Goal: Information Seeking & Learning: Learn about a topic

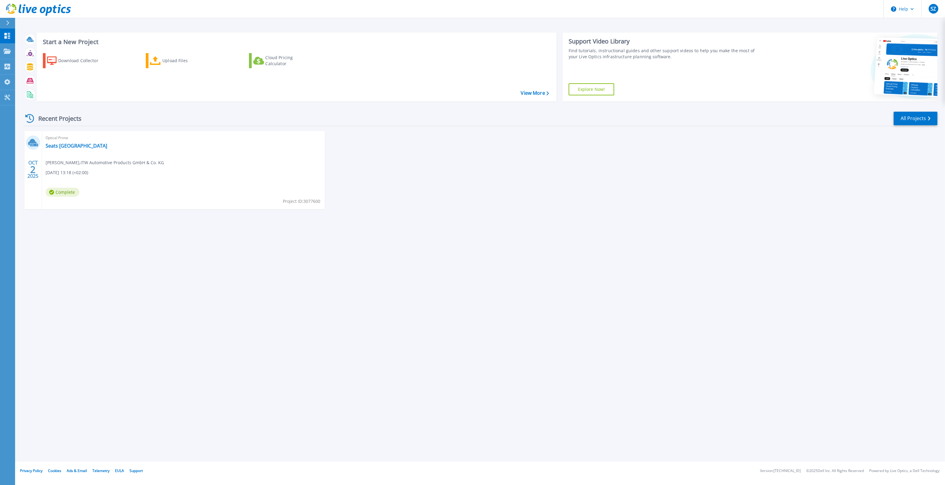
click at [393, 242] on div "Start a New Project Download Collector Upload Files Cloud Pricing Calculator Vi…" at bounding box center [480, 231] width 930 height 462
click at [50, 140] on span "Optical Prime" at bounding box center [184, 138] width 276 height 7
click at [55, 147] on link "Seats [GEOGRAPHIC_DATA]" at bounding box center [77, 146] width 62 height 6
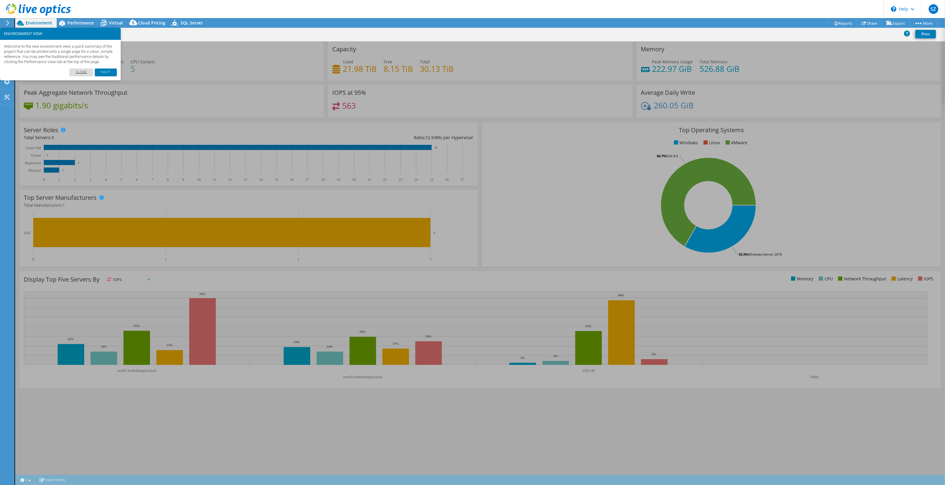
click at [79, 76] on link "Close" at bounding box center [81, 73] width 24 height 8
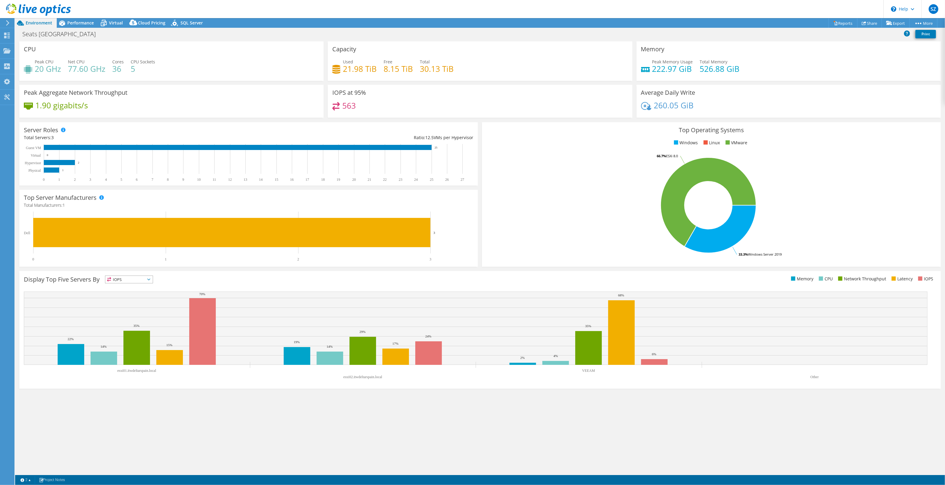
click at [592, 241] on rect at bounding box center [709, 205] width 444 height 106
click at [637, 234] on rect at bounding box center [709, 205] width 444 height 106
click at [178, 100] on div "Peak Aggregate Network Throughput 1.90 gigabits/s" at bounding box center [171, 101] width 304 height 33
click at [224, 122] on div "Server Roles Physical Servers represent bare metal servers that were targets of…" at bounding box center [248, 153] width 458 height 63
click at [118, 283] on div "Display Top Five Servers By IOPS IOPS" at bounding box center [252, 281] width 456 height 10
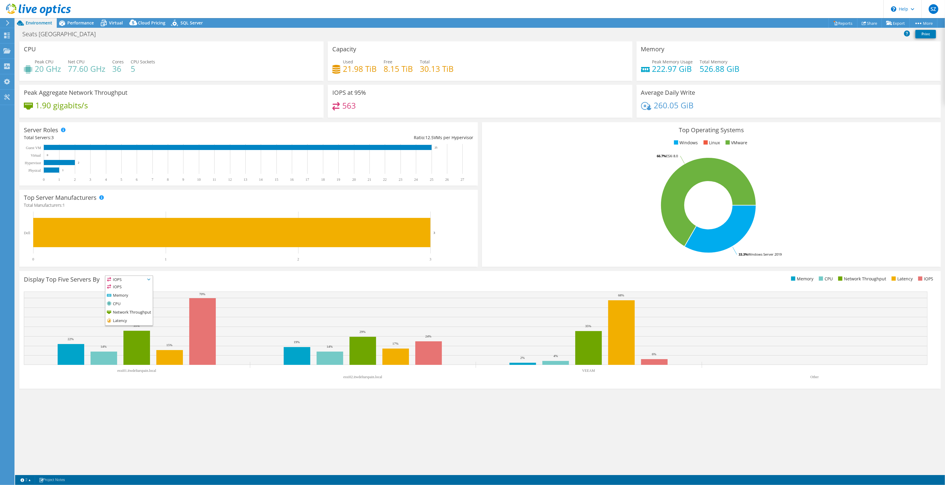
click at [117, 281] on span "IOPS" at bounding box center [128, 279] width 47 height 7
click at [118, 281] on span "IOPS" at bounding box center [128, 279] width 47 height 7
click at [94, 381] on rect at bounding box center [476, 337] width 904 height 91
click at [211, 335] on rect at bounding box center [202, 331] width 27 height 67
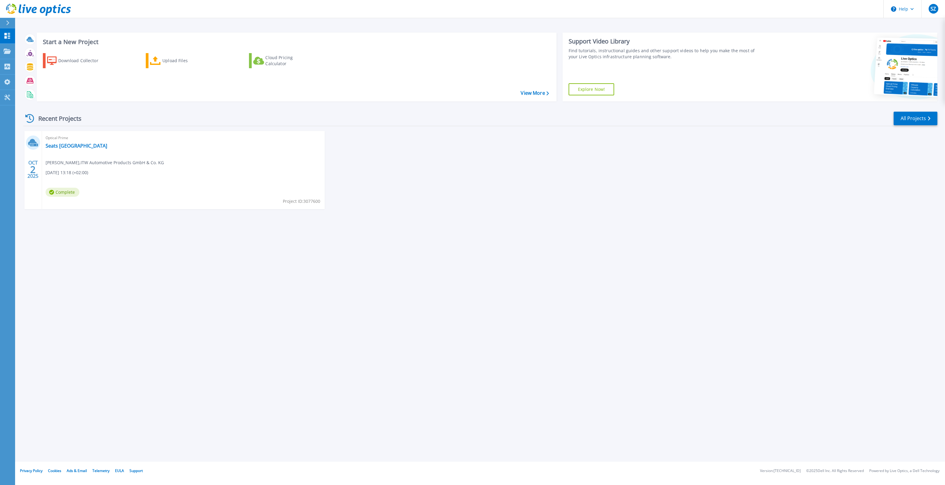
click at [64, 139] on span "Optical Prime" at bounding box center [184, 138] width 276 height 7
click at [66, 141] on span "Optical Prime" at bounding box center [184, 138] width 276 height 7
click at [69, 145] on link "Seats [GEOGRAPHIC_DATA]" at bounding box center [77, 146] width 62 height 6
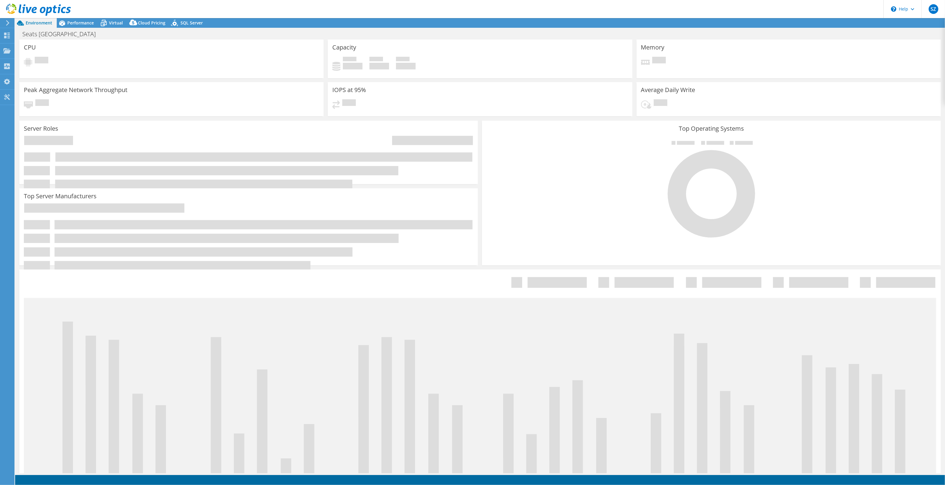
select select "USD"
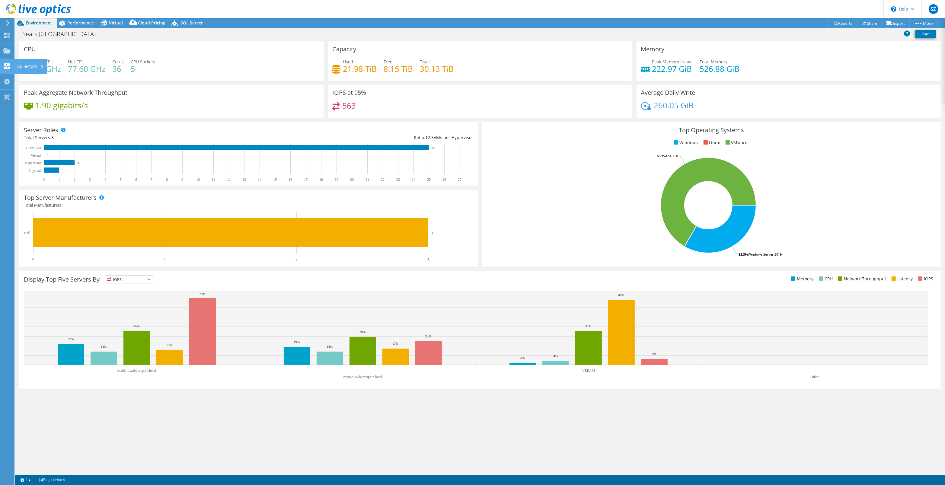
click at [45, 65] on div "Collectors" at bounding box center [30, 66] width 33 height 15
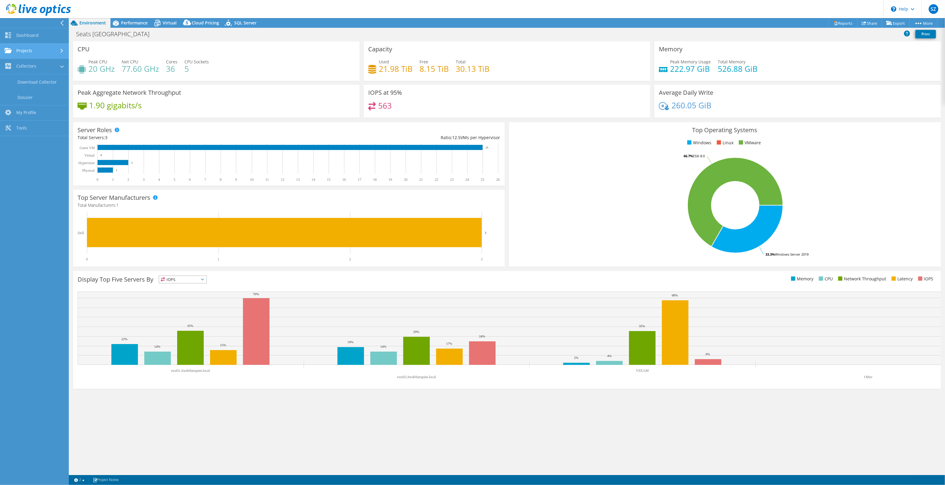
click at [41, 51] on link "Projects" at bounding box center [34, 50] width 69 height 15
click at [38, 38] on link "Dashboard" at bounding box center [34, 35] width 69 height 15
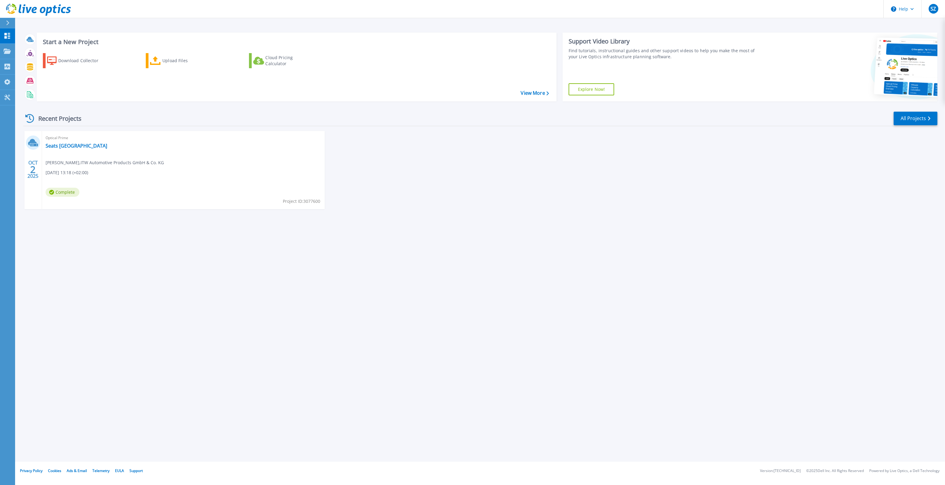
click at [707, 222] on div "Recent Projects All Projects OCT 2 2025 Optical Prime Seats Barcelona Marcel He…" at bounding box center [480, 166] width 914 height 120
click at [33, 49] on div at bounding box center [30, 53] width 11 height 11
click at [33, 52] on icon at bounding box center [30, 53] width 7 height 7
click at [31, 41] on icon at bounding box center [30, 41] width 5 height 2
click at [23, 39] on p "Dashboard" at bounding box center [27, 36] width 22 height 16
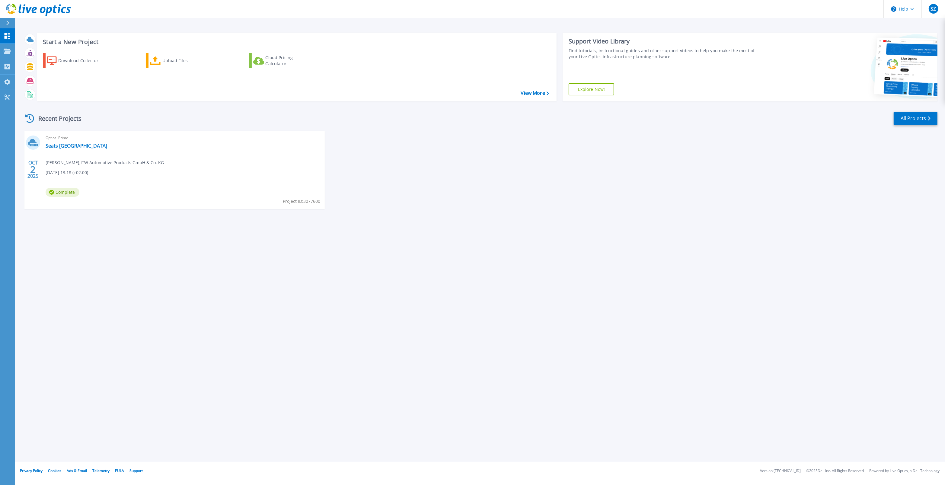
click at [333, 233] on div "Start a New Project Download Collector Upload Files Cloud Pricing Calculator Vi…" at bounding box center [480, 231] width 930 height 462
click at [218, 161] on div "Optical Prime Seats Barcelona [PERSON_NAME] , ITW Automotive Products GmbH & Co…" at bounding box center [183, 170] width 283 height 78
click at [61, 146] on link "Seats [GEOGRAPHIC_DATA]" at bounding box center [77, 146] width 62 height 6
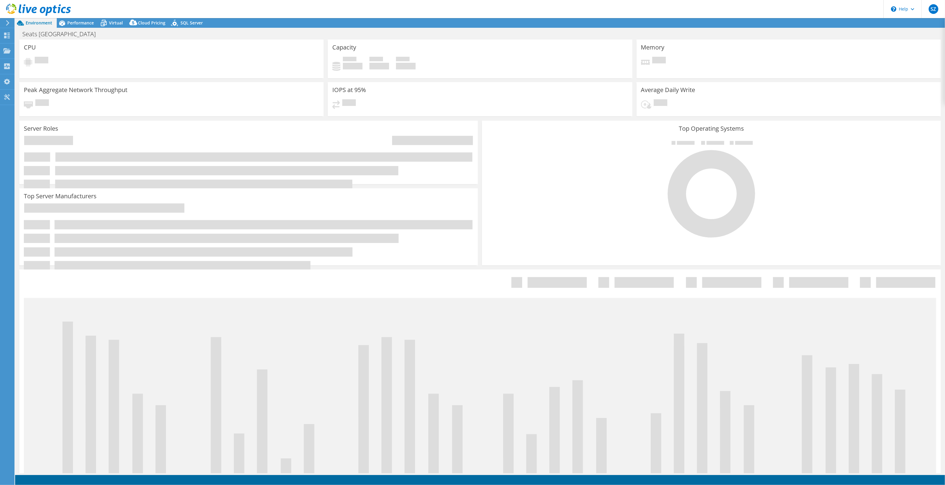
select select "USD"
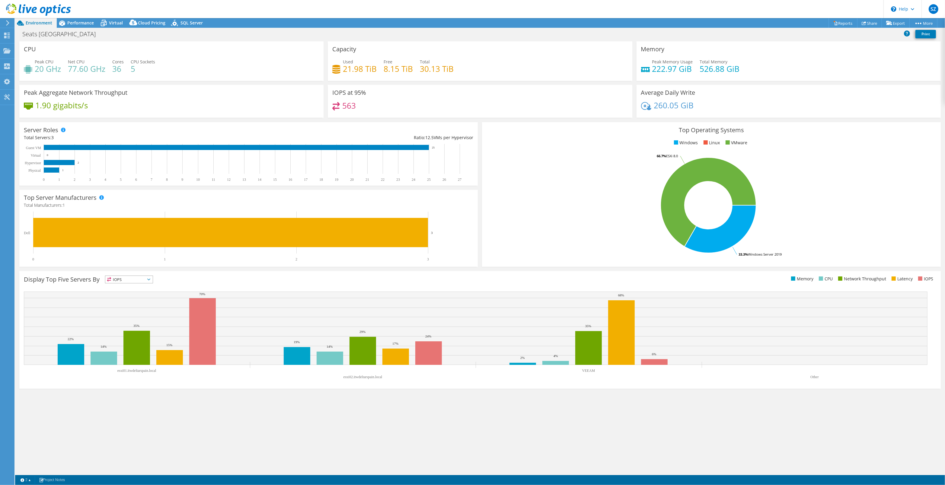
click at [426, 120] on div "IOPS at 95% 563" at bounding box center [480, 103] width 308 height 37
click at [413, 121] on div "Server Roles Physical Servers represent bare metal servers that were targets of…" at bounding box center [248, 154] width 463 height 68
click at [91, 145] on rect at bounding box center [236, 147] width 385 height 5
click at [111, 145] on rect at bounding box center [236, 147] width 385 height 5
click at [110, 147] on rect at bounding box center [236, 147] width 385 height 5
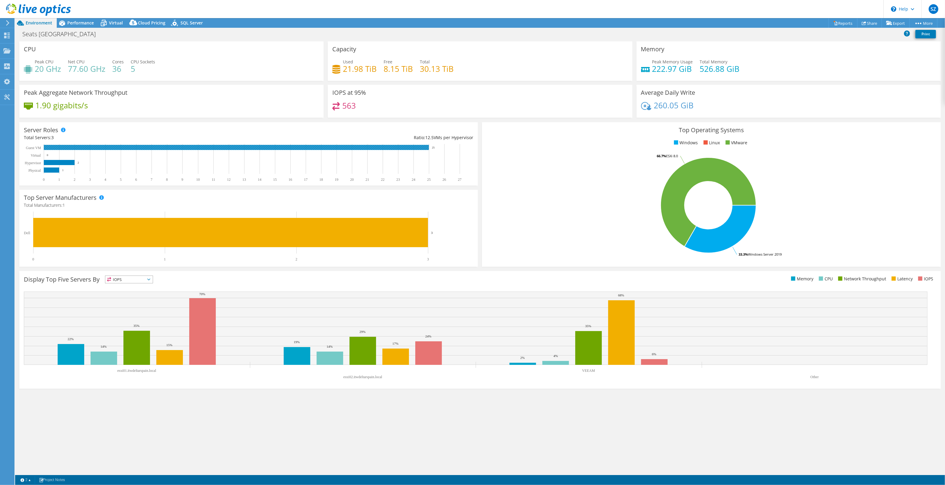
click at [110, 147] on rect at bounding box center [236, 147] width 385 height 5
click at [109, 148] on rect at bounding box center [236, 147] width 385 height 5
click at [761, 24] on div "Project Actions Project Actions Reports Share Export vSAN ReadyNode Sizer" at bounding box center [480, 23] width 930 height 10
click at [66, 63] on div "Peak CPU 20 GHz Net CPU 77.60 GHz Cores 36 CPU Sockets 5" at bounding box center [171, 69] width 295 height 20
drag, startPoint x: 70, startPoint y: 96, endPoint x: 174, endPoint y: 102, distance: 104.0
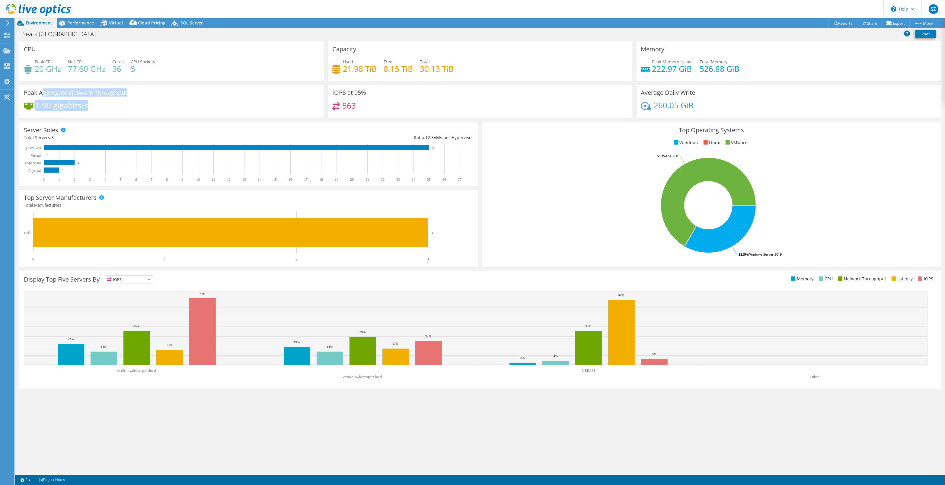
click at [174, 102] on div "Peak Aggregate Network Throughput 1.90 gigabits/s" at bounding box center [171, 101] width 304 height 33
drag, startPoint x: 174, startPoint y: 102, endPoint x: 180, endPoint y: 103, distance: 5.9
click at [175, 103] on div "1.90 gigabits/s" at bounding box center [171, 108] width 295 height 13
click at [128, 278] on span "IOPS" at bounding box center [128, 279] width 47 height 7
click at [129, 278] on span "IOPS" at bounding box center [128, 279] width 47 height 7
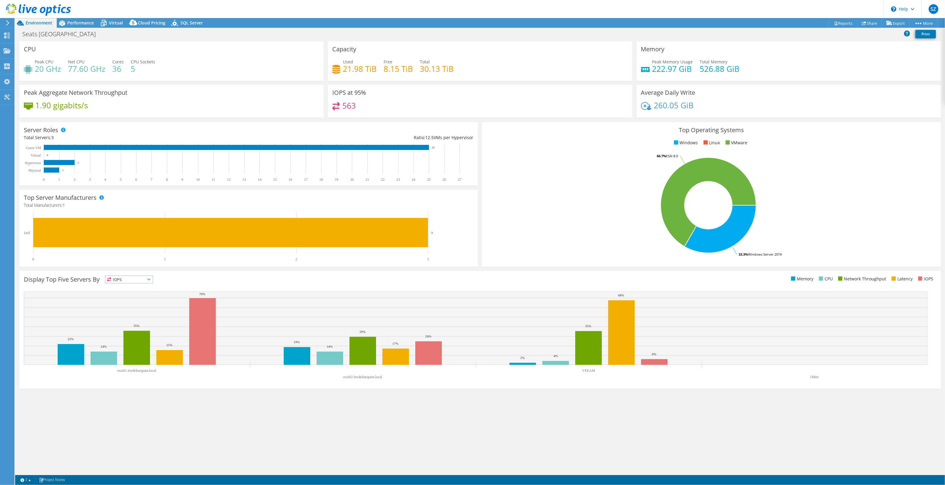
click at [361, 97] on div "IOPS at 95% 563" at bounding box center [480, 101] width 304 height 33
click at [358, 89] on h3 "IOPS at 95%" at bounding box center [349, 92] width 34 height 7
click at [347, 107] on h4 "563" at bounding box center [349, 105] width 14 height 7
drag, startPoint x: 352, startPoint y: 94, endPoint x: 355, endPoint y: 94, distance: 3.3
click at [355, 94] on h3 "IOPS at 95%" at bounding box center [349, 92] width 34 height 7
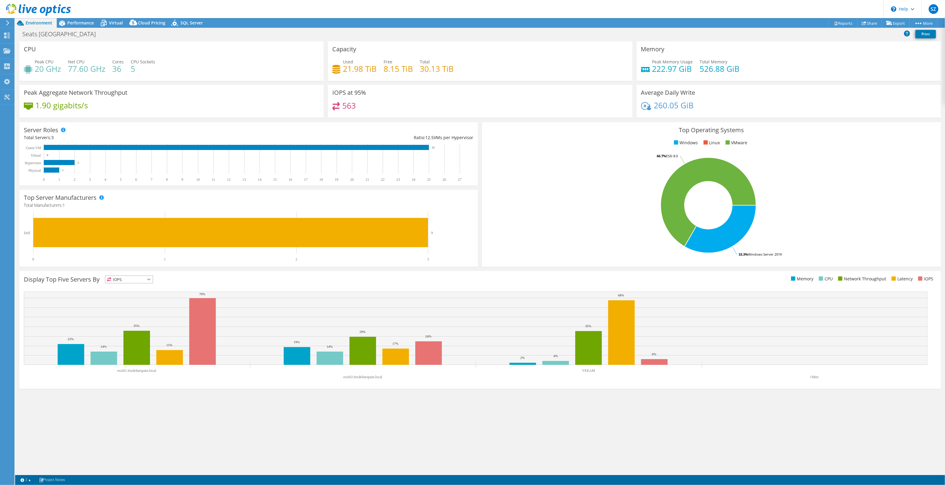
click at [193, 111] on div "1.90 gigabits/s" at bounding box center [171, 108] width 295 height 13
click at [155, 55] on div "CPU Peak CPU 20 GHz Net CPU 77.60 GHz Cores 36 CPU Sockets 5" at bounding box center [171, 61] width 304 height 40
click at [7, 96] on use at bounding box center [7, 97] width 6 height 6
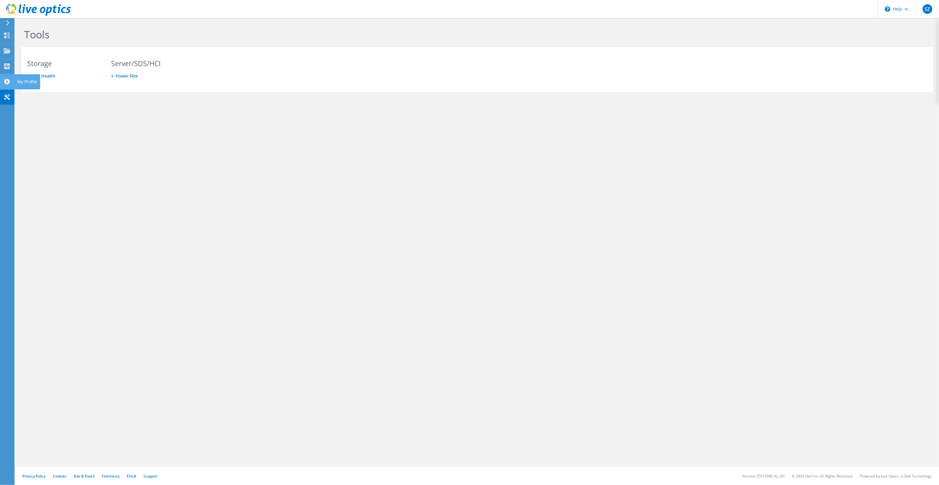
click at [21, 82] on div "My Profile" at bounding box center [27, 81] width 26 height 15
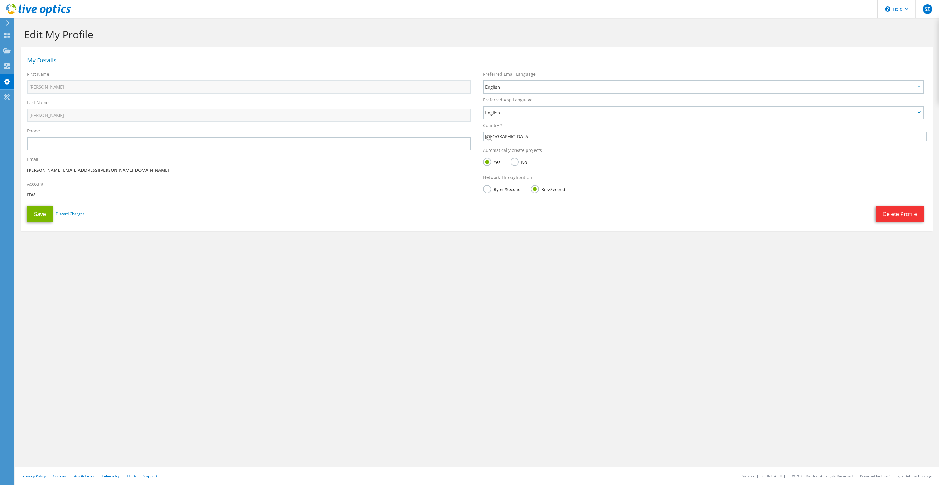
select select "55"
click at [10, 68] on icon at bounding box center [6, 66] width 7 height 6
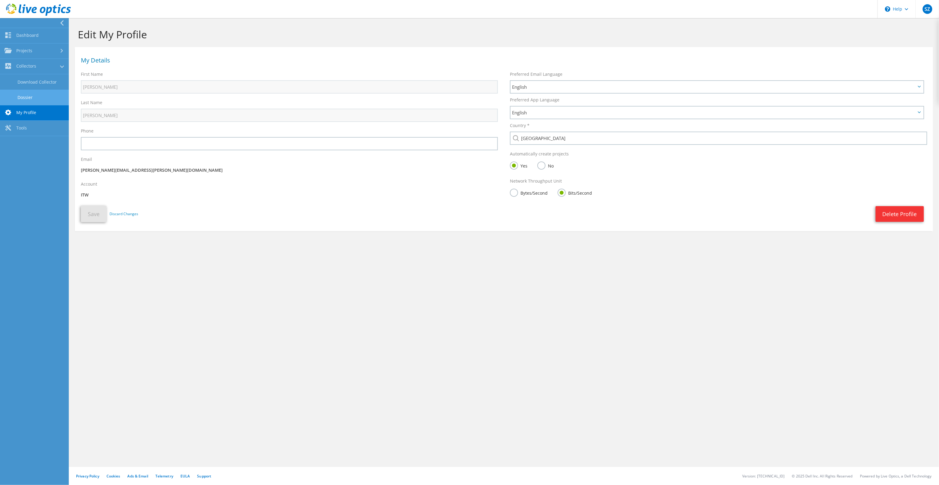
click at [50, 97] on link "Dossier" at bounding box center [34, 97] width 69 height 15
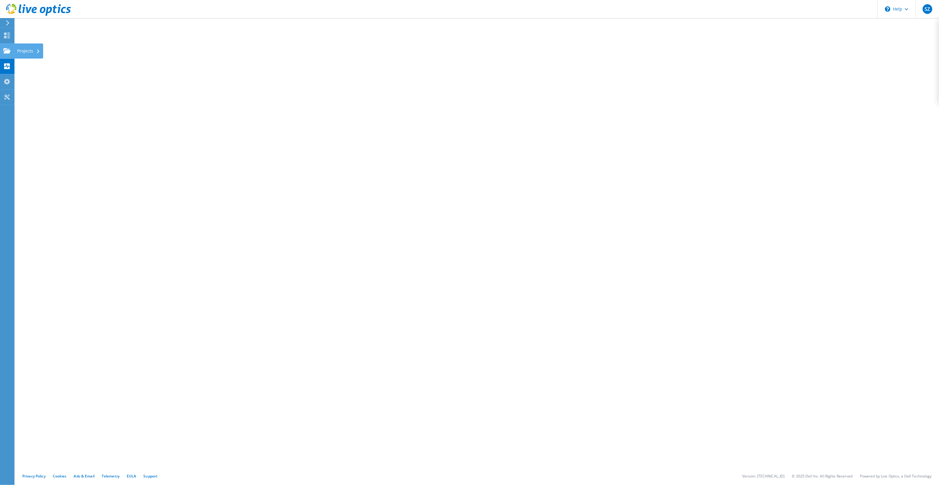
click at [21, 51] on div "Projects" at bounding box center [28, 50] width 29 height 15
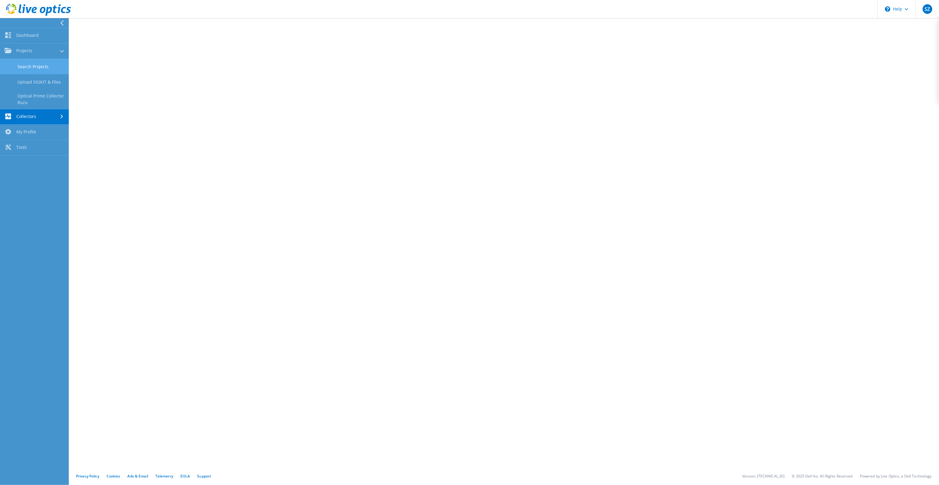
click at [44, 65] on link "Search Projects" at bounding box center [34, 66] width 69 height 15
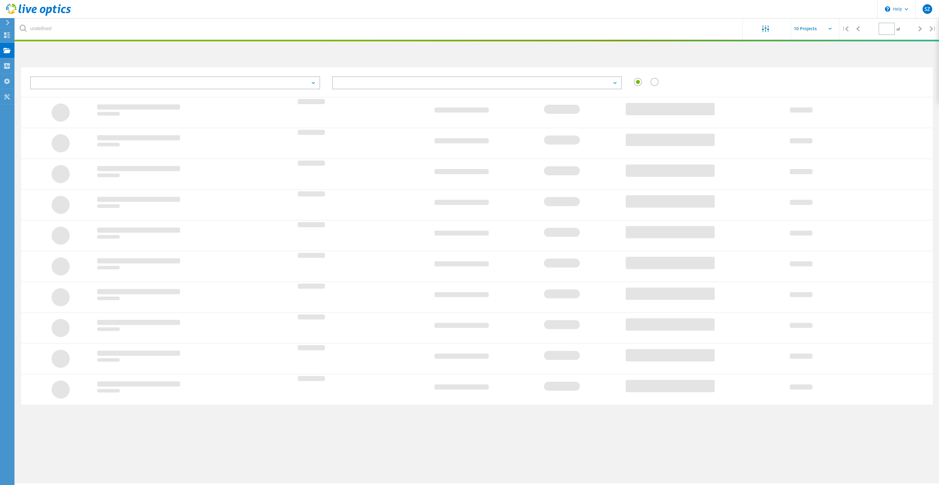
type input "1"
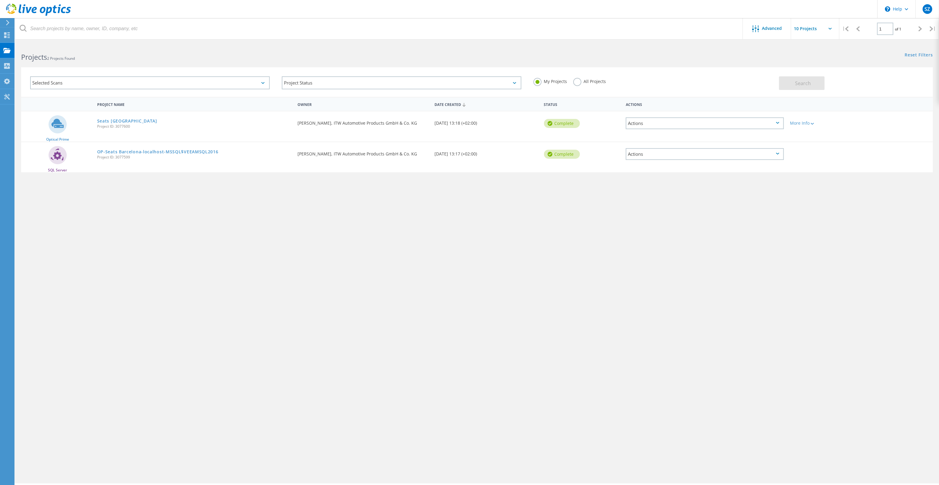
click at [198, 242] on div "Project Name Owner Date Created Status Actions Optical Prime Seats Barcelona Pr…" at bounding box center [477, 175] width 912 height 157
click at [127, 122] on link "Seats [GEOGRAPHIC_DATA]" at bounding box center [127, 121] width 60 height 4
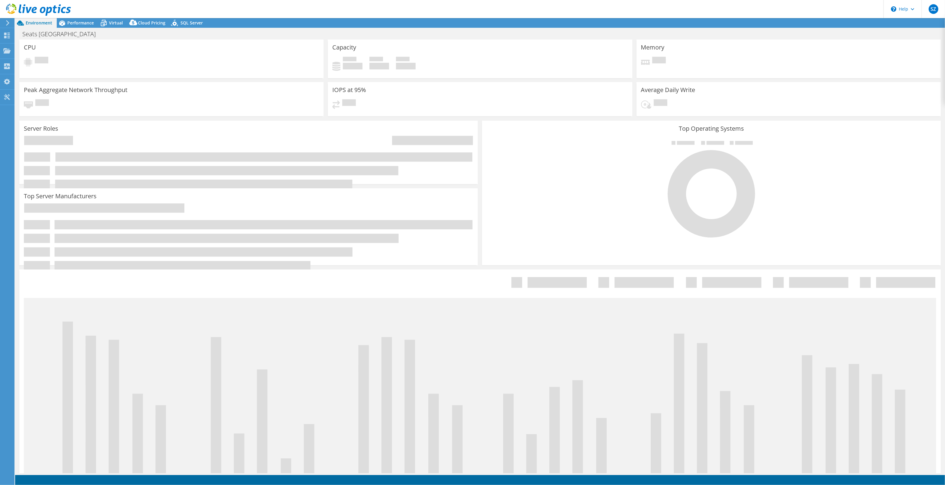
select select "USD"
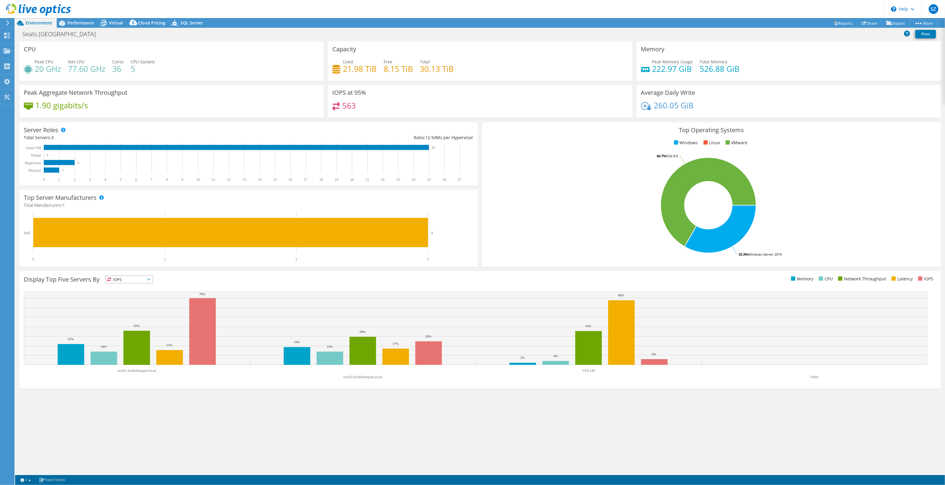
click at [122, 279] on span "IOPS" at bounding box center [128, 279] width 47 height 7
drag, startPoint x: 122, startPoint y: 279, endPoint x: 119, endPoint y: 303, distance: 24.4
click at [116, 302] on li "CPU" at bounding box center [128, 304] width 47 height 8
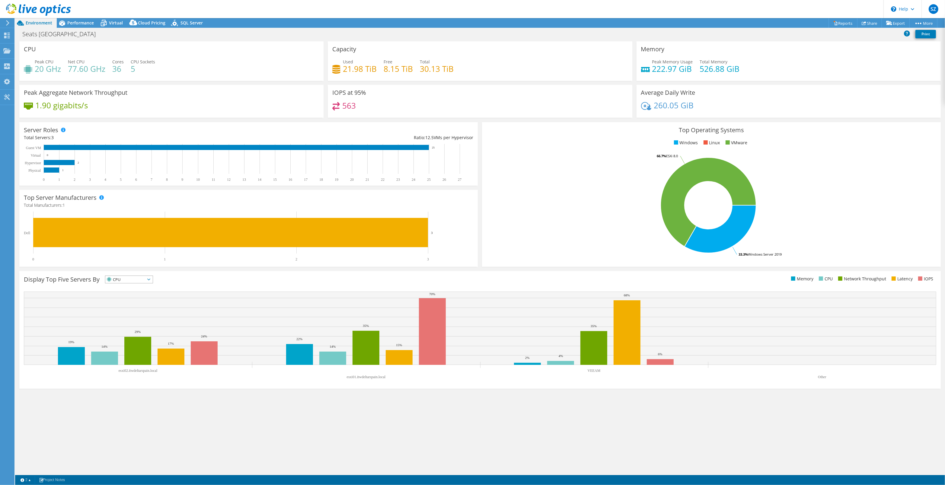
click at [132, 279] on span "CPU" at bounding box center [125, 279] width 40 height 7
click at [135, 295] on li "Memory" at bounding box center [128, 296] width 47 height 8
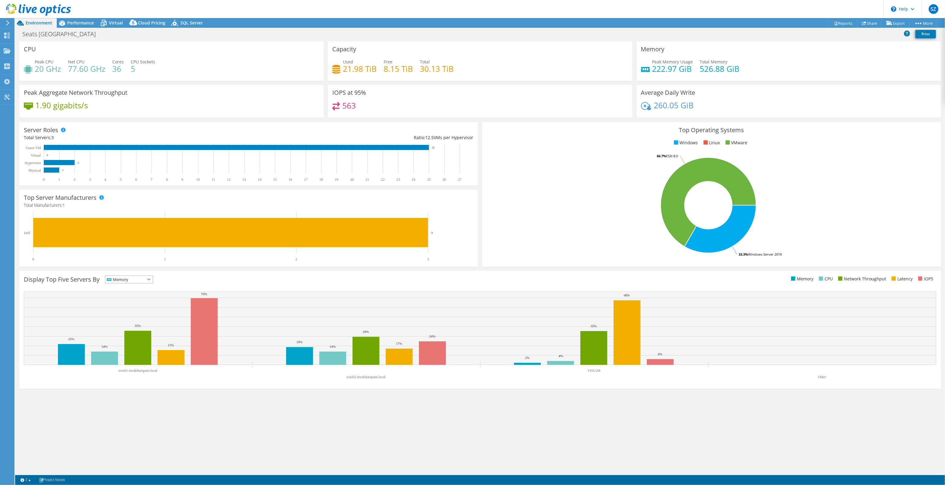
click at [135, 281] on span "Memory" at bounding box center [125, 279] width 40 height 7
click at [140, 321] on li "Latency" at bounding box center [128, 321] width 47 height 8
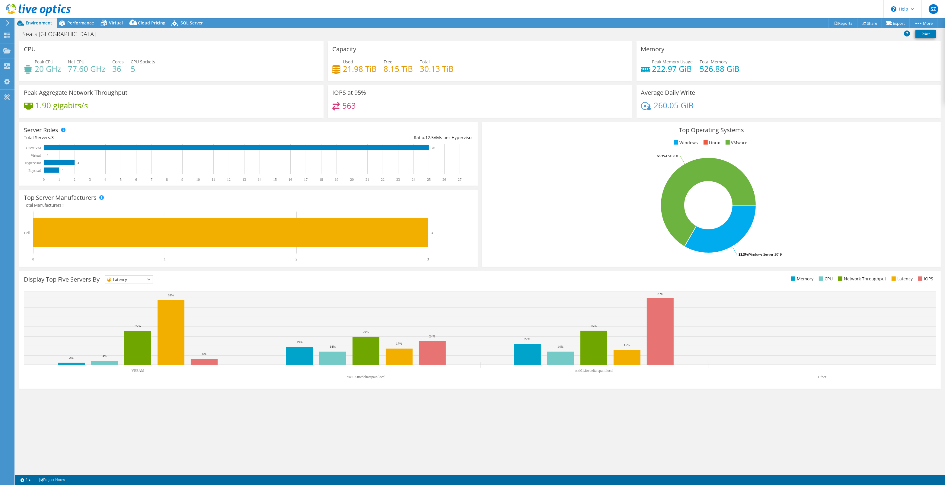
click at [136, 279] on span "Latency" at bounding box center [125, 279] width 40 height 7
drag, startPoint x: 141, startPoint y: 290, endPoint x: 146, endPoint y: 291, distance: 4.7
click at [142, 290] on li "IOPS" at bounding box center [128, 287] width 47 height 8
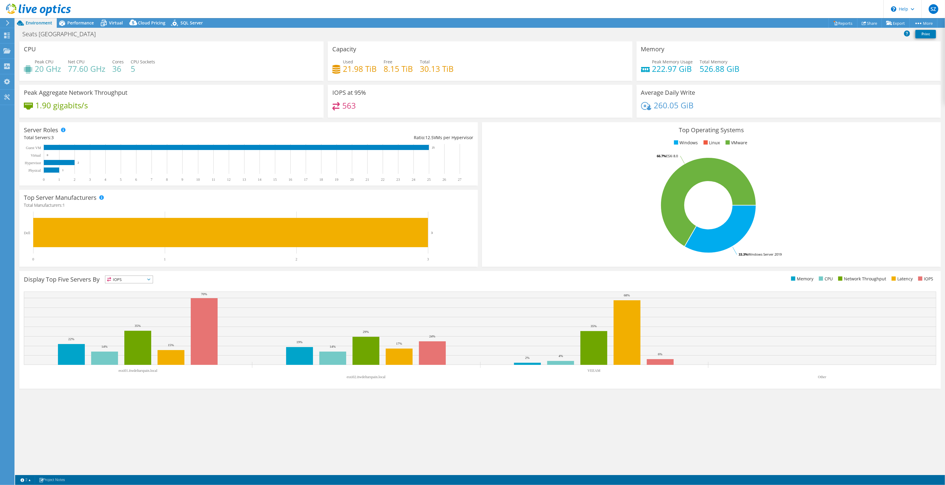
click at [237, 267] on div "Top Server Manufacturers Manufacturers are shown for physical servers and hyper…" at bounding box center [248, 228] width 463 height 81
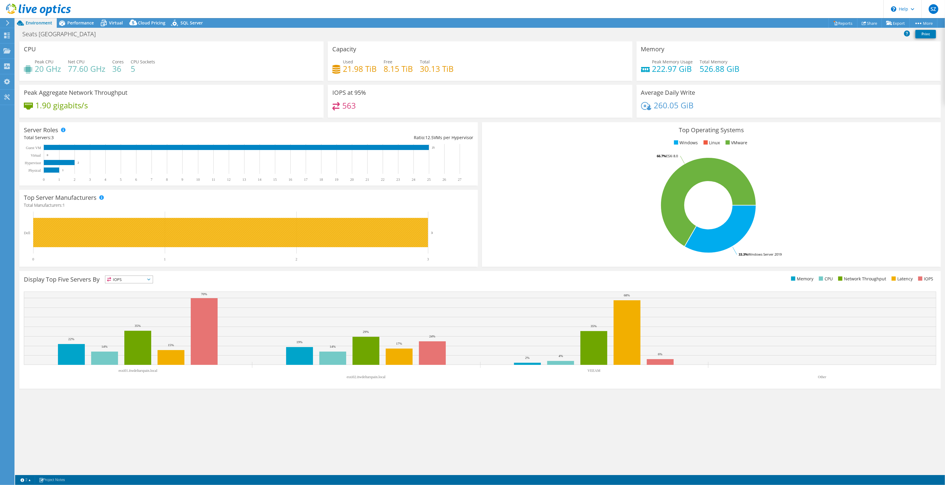
click at [150, 230] on rect at bounding box center [230, 232] width 395 height 29
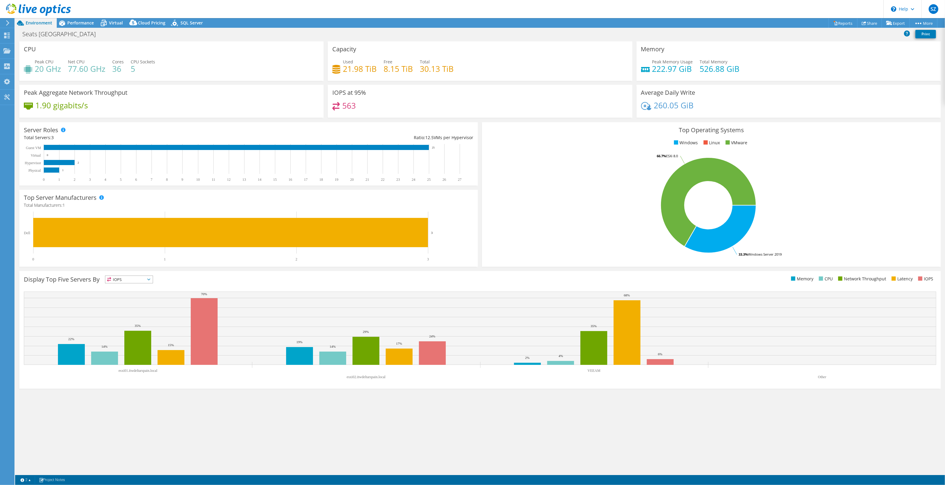
click at [408, 88] on div "IOPS at 95% 563" at bounding box center [480, 101] width 304 height 33
click at [710, 104] on div "260.05 GiB" at bounding box center [788, 108] width 295 height 13
click at [713, 59] on div "Total Memory 526.88 GiB" at bounding box center [720, 66] width 40 height 14
drag, startPoint x: 466, startPoint y: 62, endPoint x: 446, endPoint y: 76, distance: 24.4
click at [466, 62] on div "Used 21.98 TiB Free 8.15 TiB Total 30.13 TiB" at bounding box center [479, 69] width 295 height 20
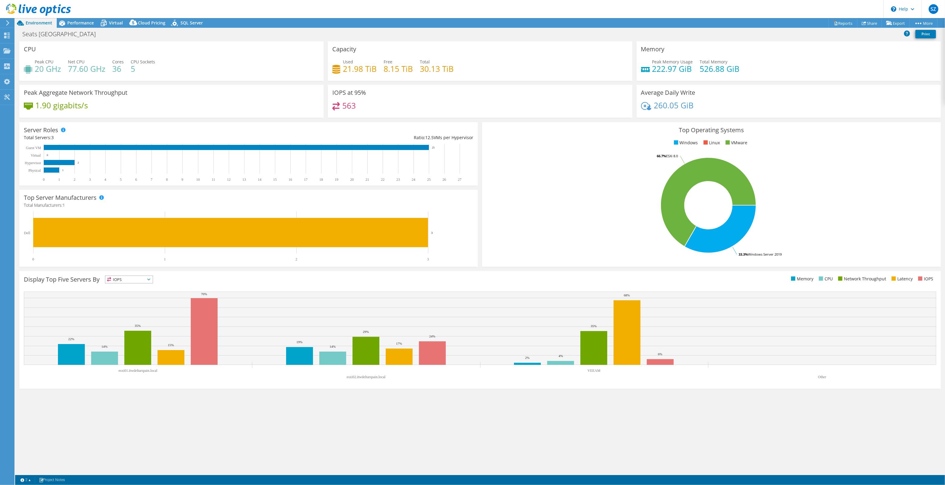
click at [434, 97] on div "IOPS at 95% 563" at bounding box center [480, 101] width 304 height 33
drag, startPoint x: 215, startPoint y: 112, endPoint x: 204, endPoint y: 87, distance: 27.5
click at [215, 112] on div "1.90 gigabits/s" at bounding box center [171, 108] width 295 height 13
click at [203, 78] on div "CPU Peak CPU 20 GHz Net CPU 77.60 GHz Cores 36 CPU Sockets 5" at bounding box center [171, 61] width 304 height 40
click at [71, 25] on span "Performance" at bounding box center [80, 23] width 27 height 6
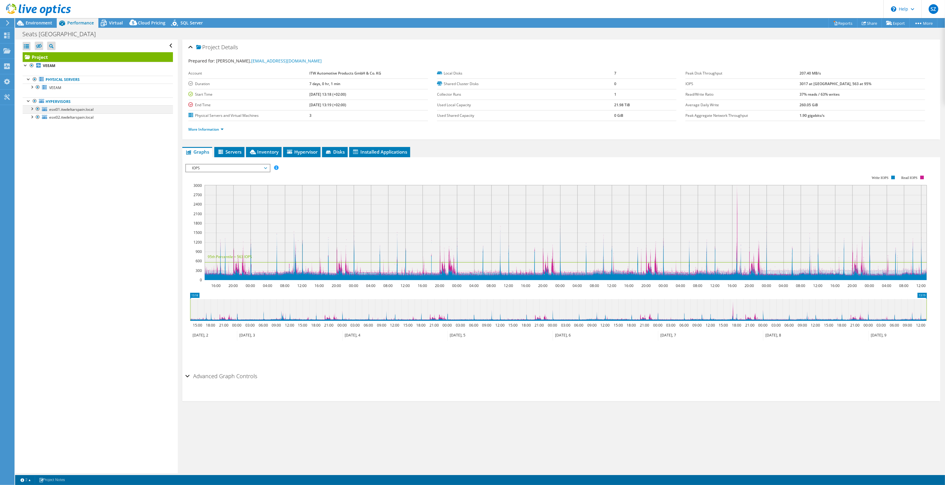
click at [34, 109] on div at bounding box center [32, 108] width 6 height 6
click at [29, 139] on div at bounding box center [32, 140] width 6 height 6
click at [109, 23] on span "Virtual" at bounding box center [116, 23] width 14 height 6
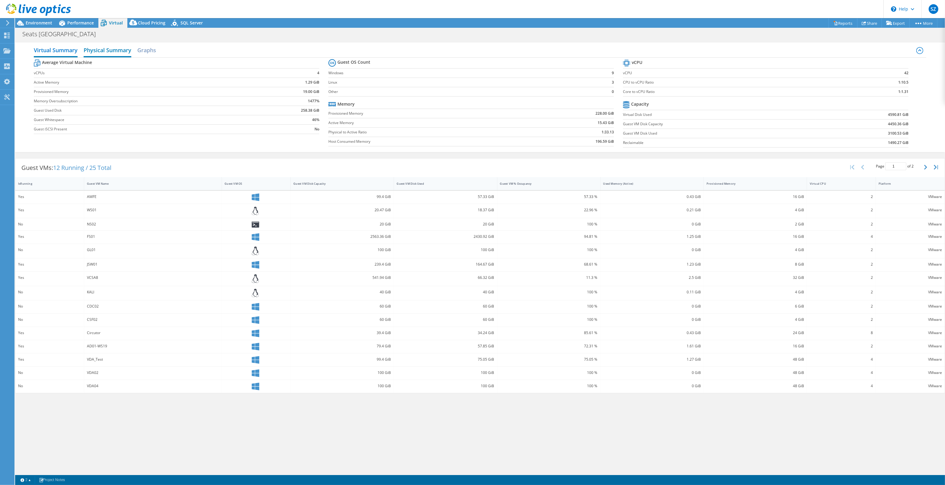
click at [104, 50] on h2 "Physical Summary" at bounding box center [108, 50] width 48 height 13
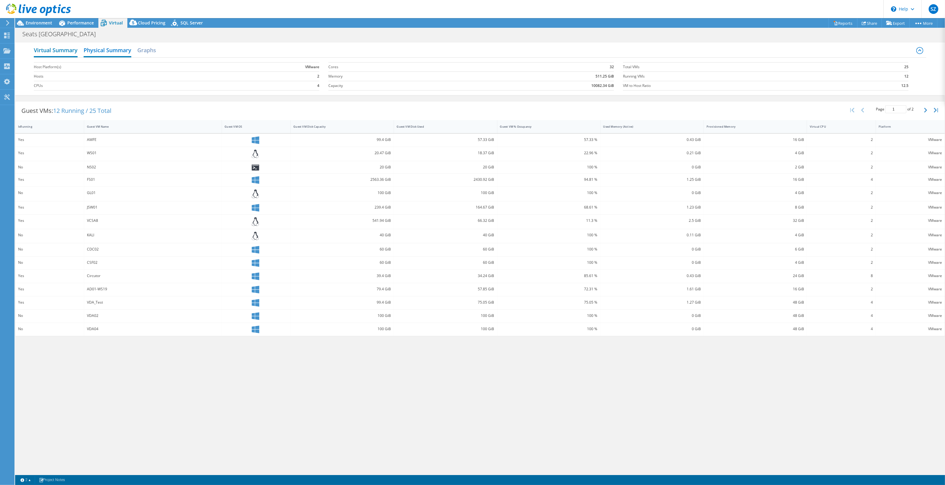
click at [71, 49] on h2 "Virtual Summary" at bounding box center [56, 50] width 44 height 13
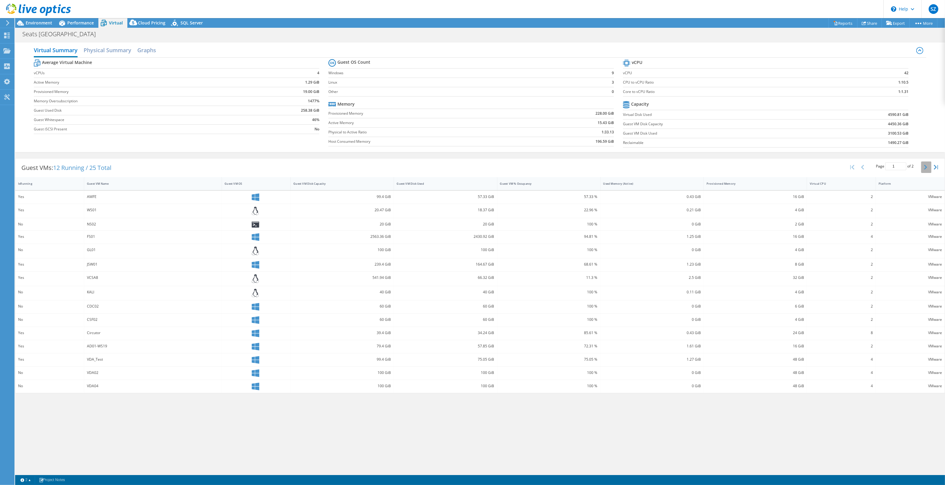
click at [927, 165] on button "button" at bounding box center [926, 166] width 10 height 11
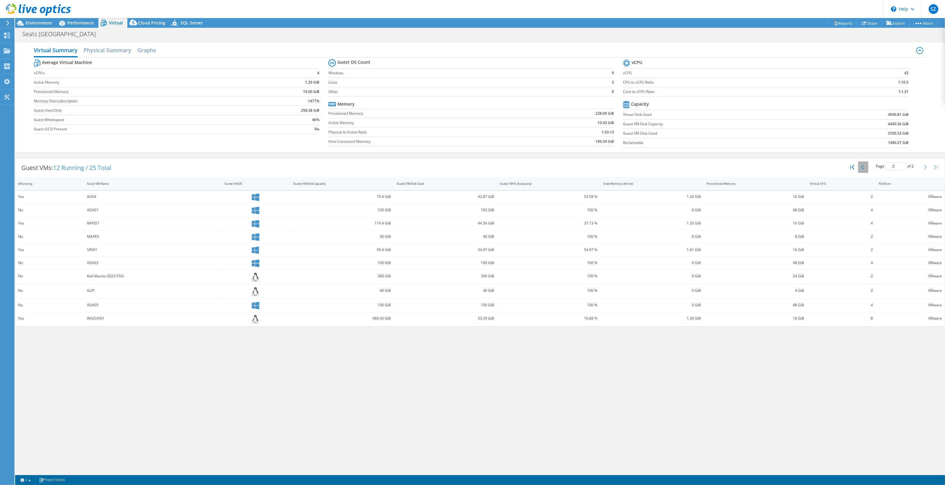
click at [863, 165] on icon "button" at bounding box center [862, 167] width 3 height 5
type input "1"
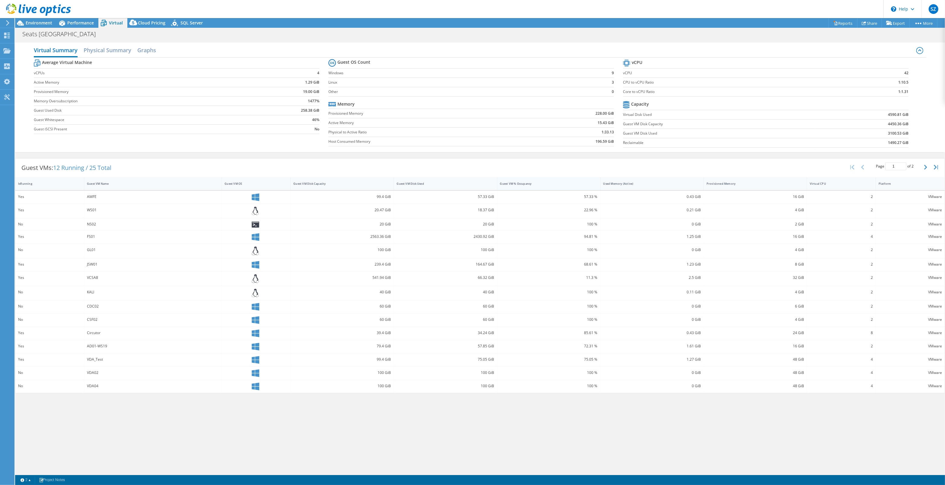
click at [556, 181] on div "Guest VM % Occupancy" at bounding box center [545, 183] width 96 height 9
click at [203, 200] on div "VDA05" at bounding box center [153, 196] width 132 height 7
click at [258, 197] on icon at bounding box center [256, 197] width 8 height 8
click at [254, 198] on icon at bounding box center [256, 197] width 8 height 8
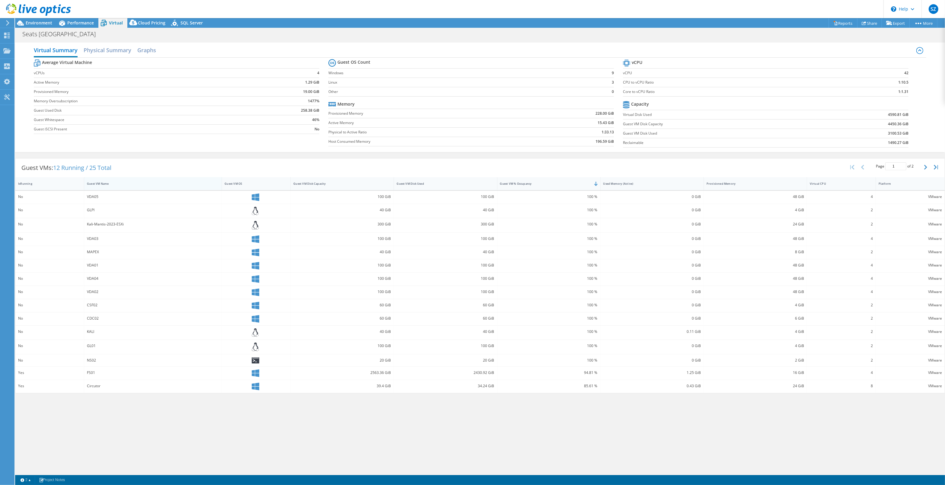
click at [94, 185] on div "Guest VM Name" at bounding box center [149, 184] width 125 height 4
click at [95, 185] on div "Guest VM Name" at bounding box center [149, 184] width 125 height 4
click at [829, 184] on div "Virtual CPU" at bounding box center [838, 184] width 56 height 4
click at [106, 45] on h2 "Physical Summary" at bounding box center [108, 50] width 48 height 13
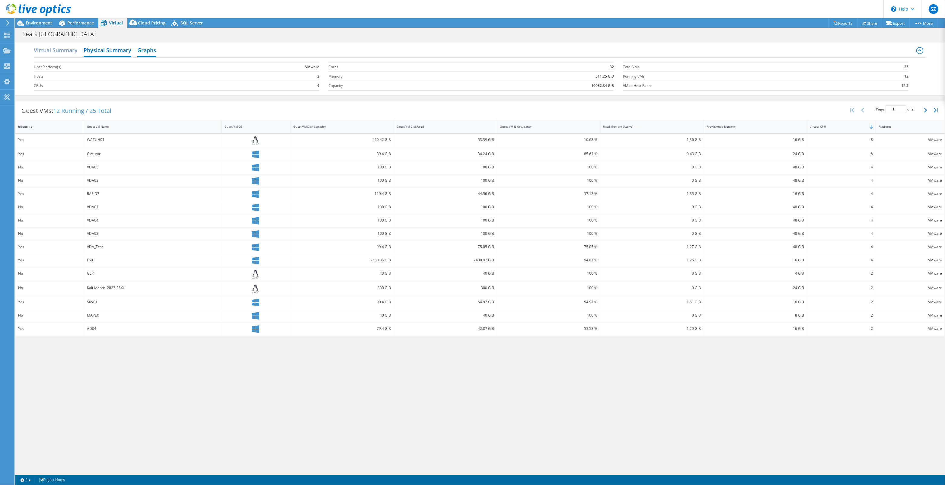
click at [147, 55] on h2 "Graphs" at bounding box center [146, 50] width 19 height 13
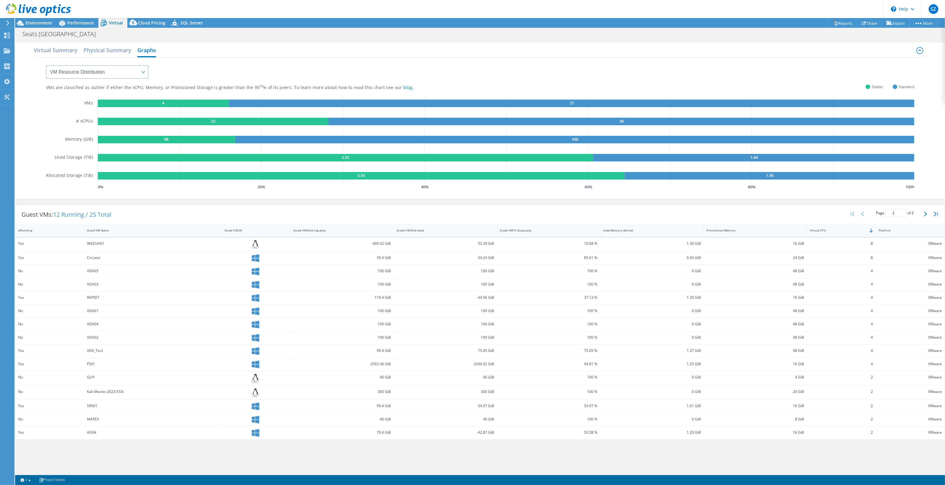
click at [229, 186] on icon "0 % 20 % 40 % 60 % 80 % 100 % GaugeChartPercentageAxisTexta" at bounding box center [506, 187] width 816 height 6
click at [86, 74] on select "VM Resource Distribution Provisioning Contrast Over Provisioning" at bounding box center [97, 72] width 103 height 14
click at [46, 65] on select "VM Resource Distribution Provisioning Contrast Over Provisioning" at bounding box center [97, 72] width 103 height 14
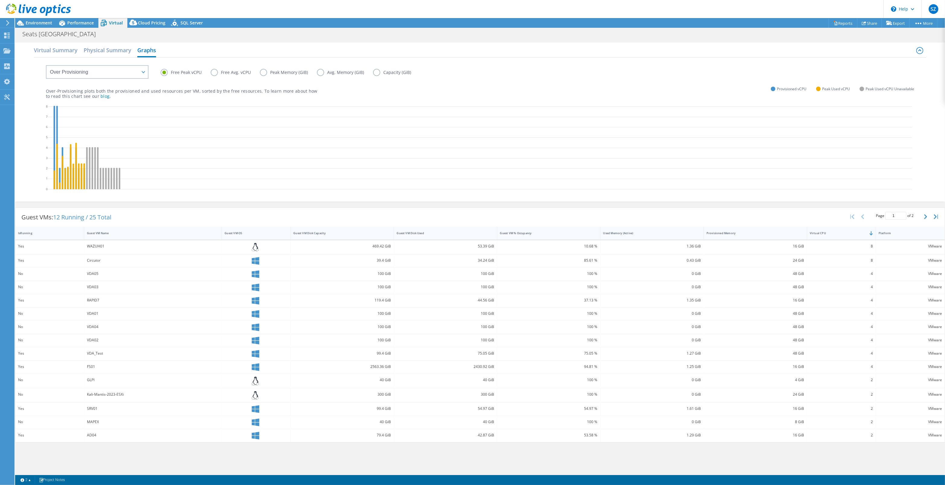
click at [296, 75] on label "Peak Memory (GiB)" at bounding box center [288, 72] width 57 height 7
click at [0, 0] on input "Peak Memory (GiB)" at bounding box center [0, 0] width 0 height 0
click at [183, 70] on label "Free Peak vCPU" at bounding box center [186, 72] width 50 height 7
drag, startPoint x: 183, startPoint y: 70, endPoint x: 183, endPoint y: 74, distance: 4.2
click at [183, 74] on label "Free Peak vCPU" at bounding box center [186, 72] width 50 height 7
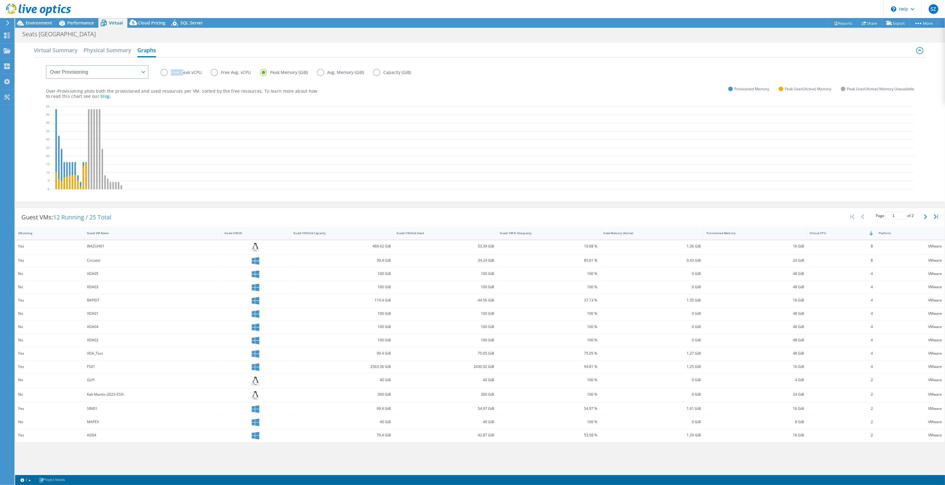
click at [0, 0] on input "Free Peak vCPU" at bounding box center [0, 0] width 0 height 0
click at [276, 76] on label "Peak Memory (GiB)" at bounding box center [288, 72] width 57 height 7
click at [0, 0] on input "Peak Memory (GiB)" at bounding box center [0, 0] width 0 height 0
click at [90, 62] on div "VM Resource Distribution Provisioning Contrast Over Provisioning" at bounding box center [91, 68] width 115 height 21
click at [92, 76] on select "VM Resource Distribution Provisioning Contrast Over Provisioning" at bounding box center [97, 72] width 103 height 14
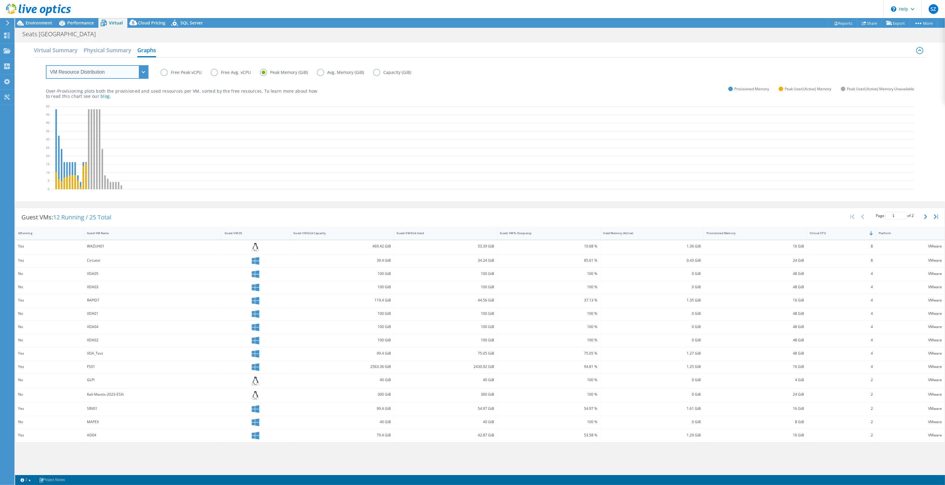
click at [46, 65] on select "VM Resource Distribution Provisioning Contrast Over Provisioning" at bounding box center [97, 72] width 103 height 14
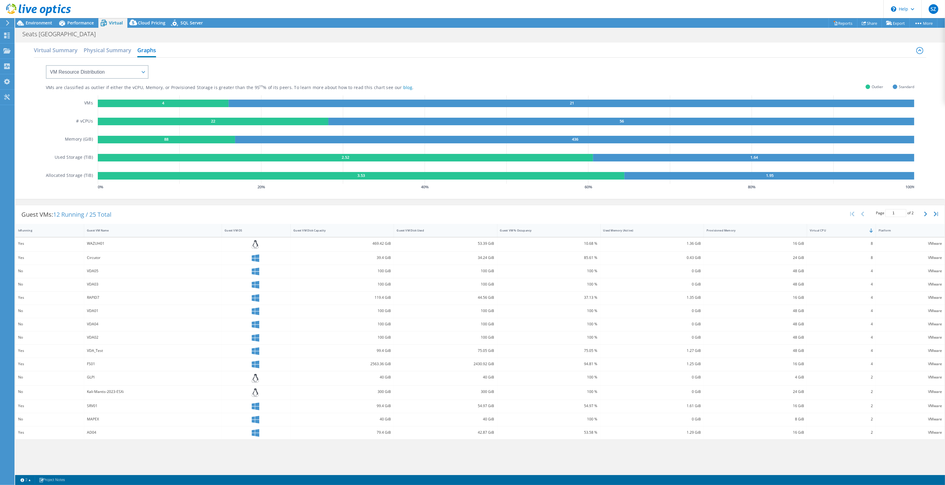
click at [147, 107] on rect at bounding box center [163, 104] width 131 height 8
click at [150, 101] on rect at bounding box center [163, 104] width 131 height 8
click at [541, 224] on div "Guest VM % Occupancy" at bounding box center [548, 230] width 103 height 13
click at [543, 226] on div "Guest VM % Occupancy" at bounding box center [545, 230] width 96 height 9
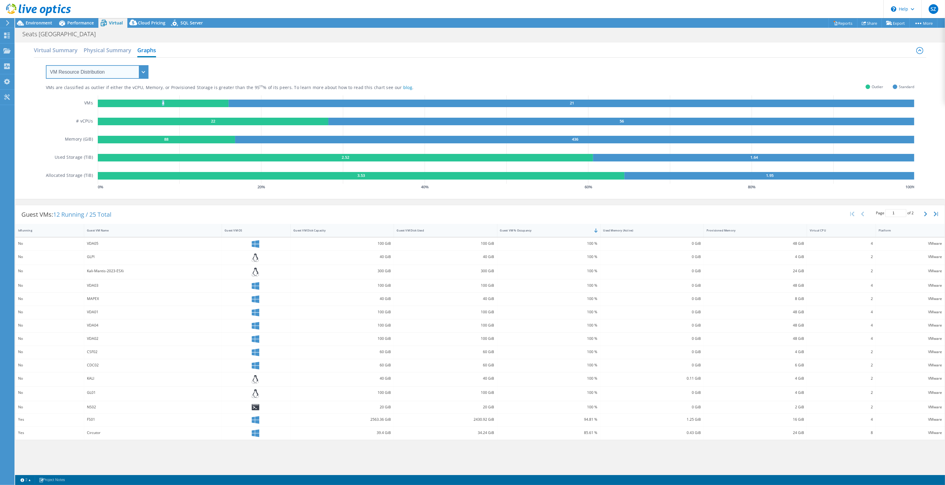
click at [108, 70] on select "VM Resource Distribution Provisioning Contrast Over Provisioning" at bounding box center [97, 72] width 103 height 14
select select "Provisioning Contrast"
click at [46, 65] on select "VM Resource Distribution Provisioning Contrast Over Provisioning" at bounding box center [97, 72] width 103 height 14
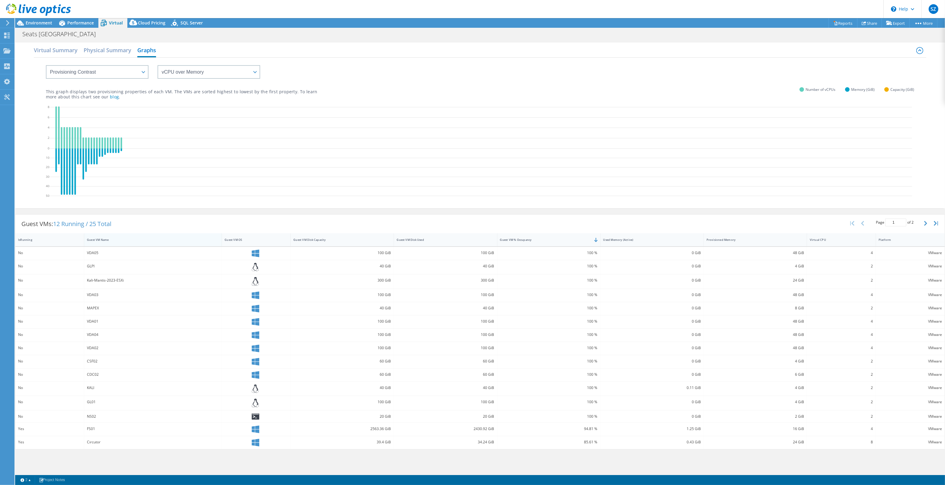
click at [118, 244] on div "Guest VM Name" at bounding box center [153, 239] width 138 height 13
click at [121, 238] on div "Guest VM Name" at bounding box center [149, 240] width 125 height 4
click at [121, 239] on div "Guest VM Name" at bounding box center [149, 240] width 125 height 4
click at [458, 243] on div "Guest VM Disk Used" at bounding box center [442, 239] width 96 height 9
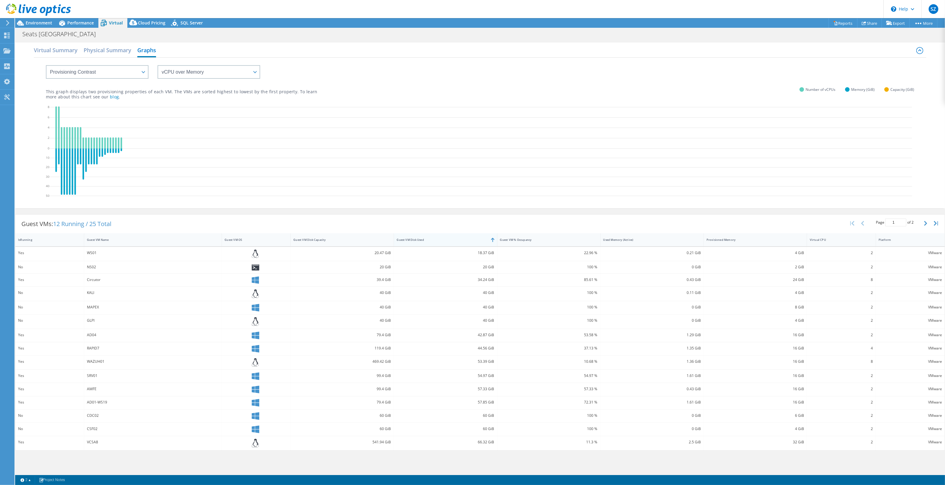
click at [458, 242] on div "Guest VM Disk Used" at bounding box center [442, 239] width 96 height 9
drag, startPoint x: 106, startPoint y: 47, endPoint x: 109, endPoint y: 52, distance: 5.4
click at [106, 48] on h2 "Physical Summary" at bounding box center [108, 50] width 48 height 13
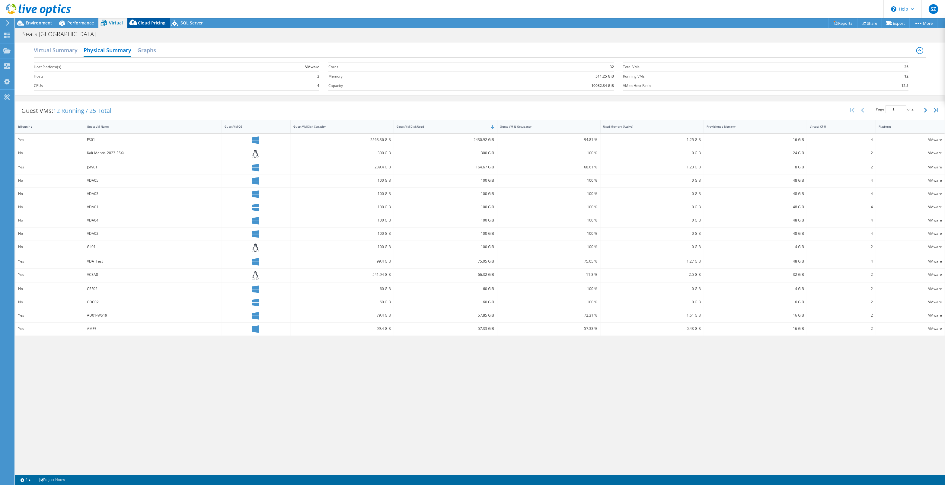
click at [152, 25] on span "Cloud Pricing" at bounding box center [151, 23] width 27 height 6
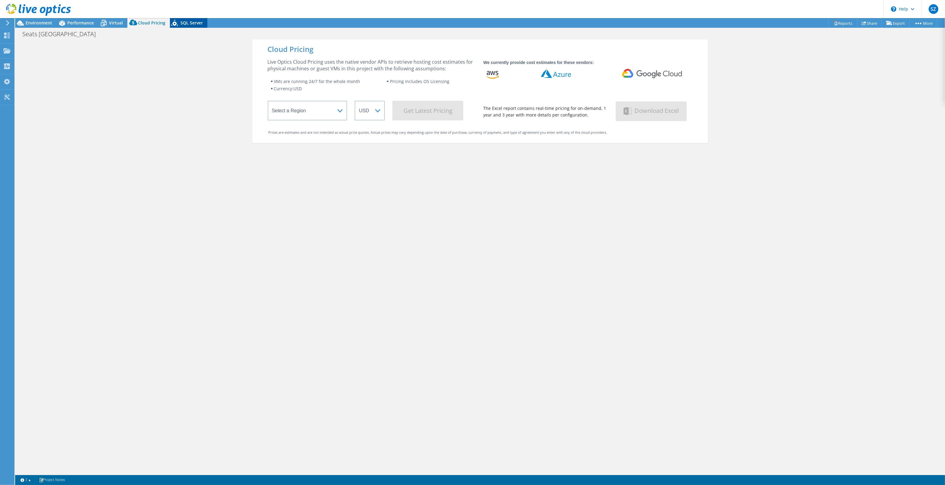
click at [183, 23] on span "SQL Server" at bounding box center [191, 23] width 22 height 6
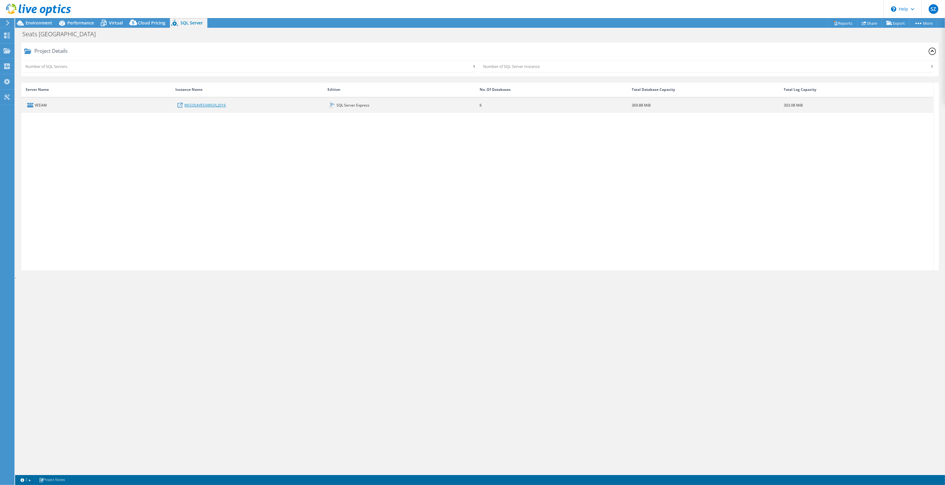
click at [212, 107] on link "MSSQL$VEEAMSQL2016" at bounding box center [204, 105] width 41 height 7
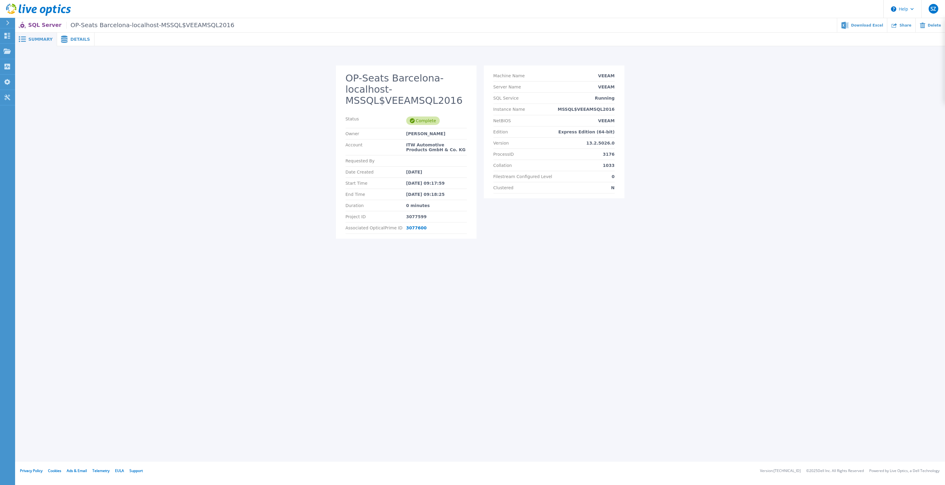
click at [78, 39] on span "Details" at bounding box center [80, 39] width 20 height 4
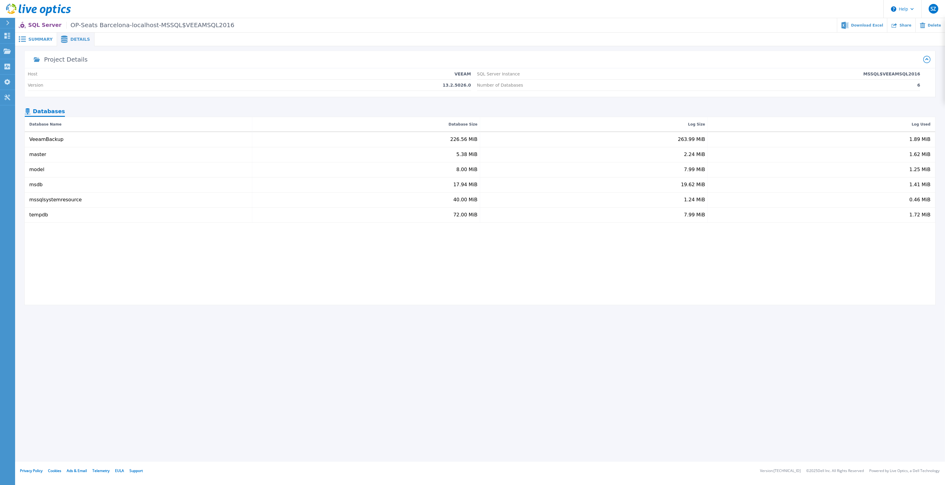
click at [33, 39] on span "Summary" at bounding box center [40, 39] width 24 height 4
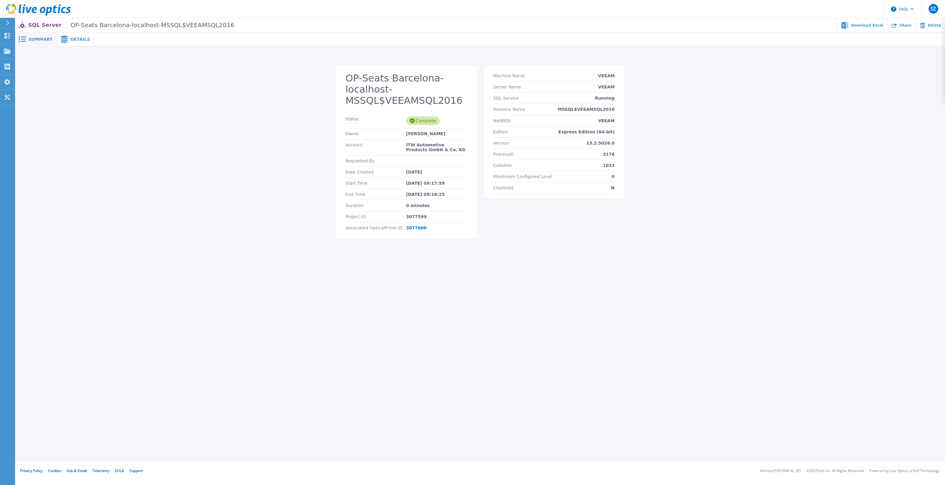
click at [253, 232] on div "OP-Seats Barcelona-localhost-MSSQL$VEEAMSQL2016 Status Complete Owner [PERSON_N…" at bounding box center [480, 155] width 918 height 180
click at [8, 25] on icon at bounding box center [7, 23] width 3 height 5
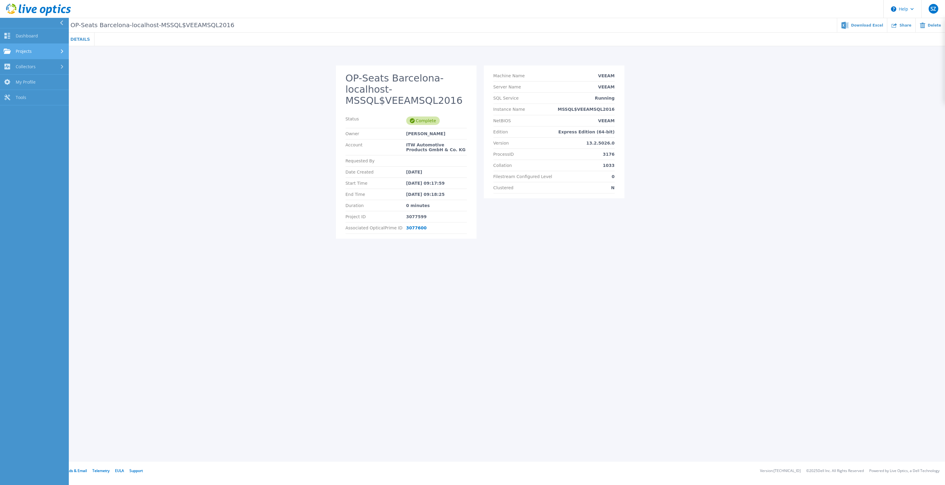
click at [35, 52] on div "Projects" at bounding box center [35, 51] width 62 height 5
click at [47, 64] on link "Search Projects" at bounding box center [34, 66] width 69 height 15
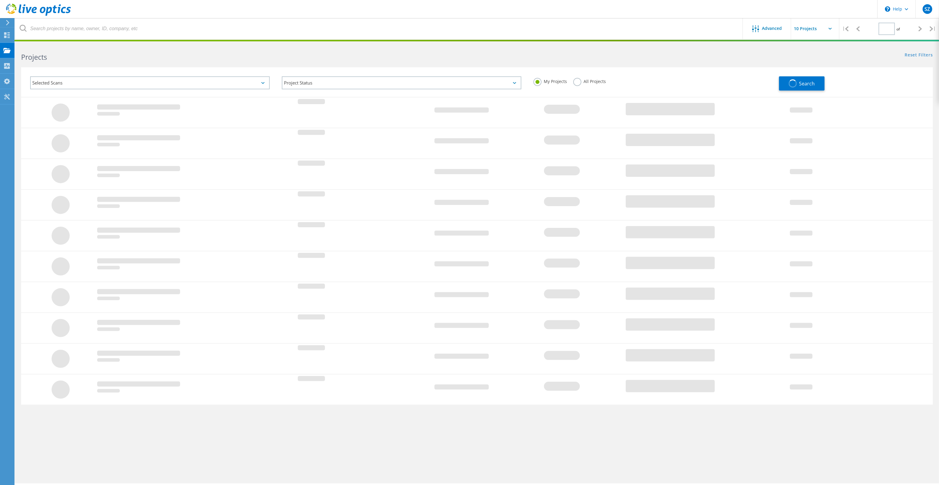
type input "1"
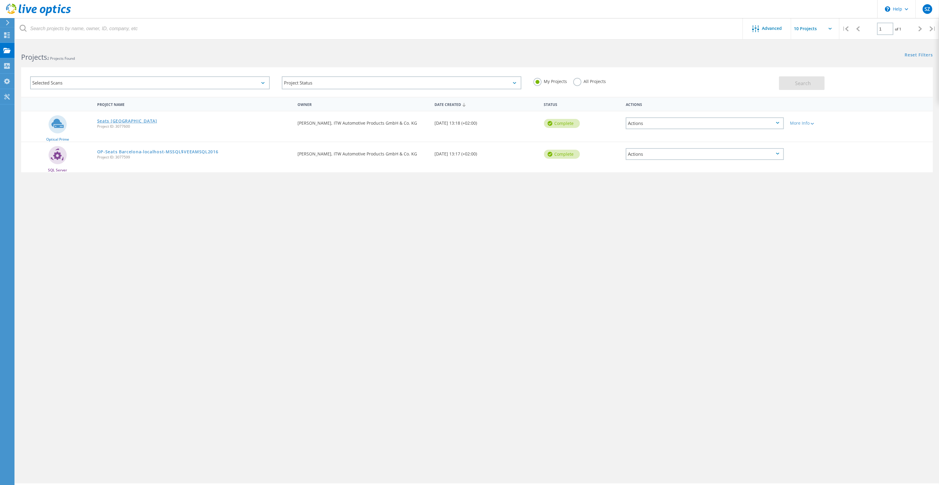
click at [123, 119] on link "Seats [GEOGRAPHIC_DATA]" at bounding box center [127, 121] width 60 height 4
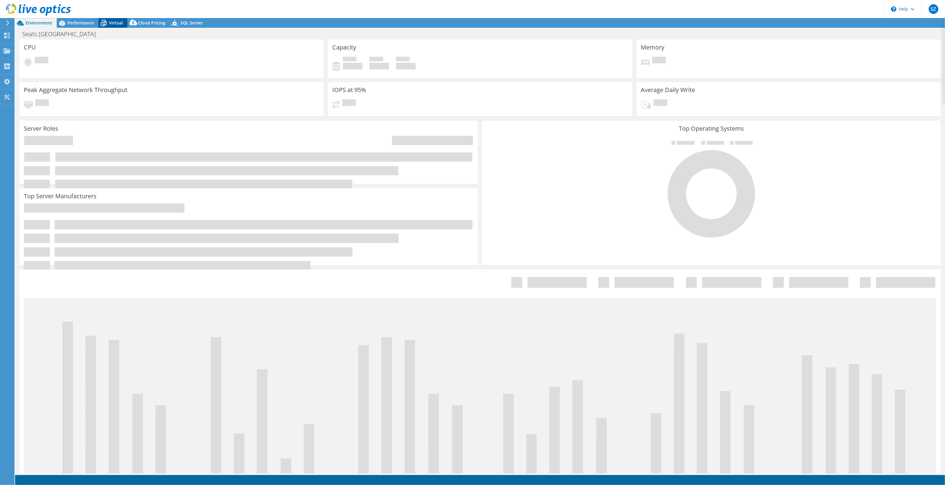
click at [111, 21] on span "Virtual" at bounding box center [116, 23] width 14 height 6
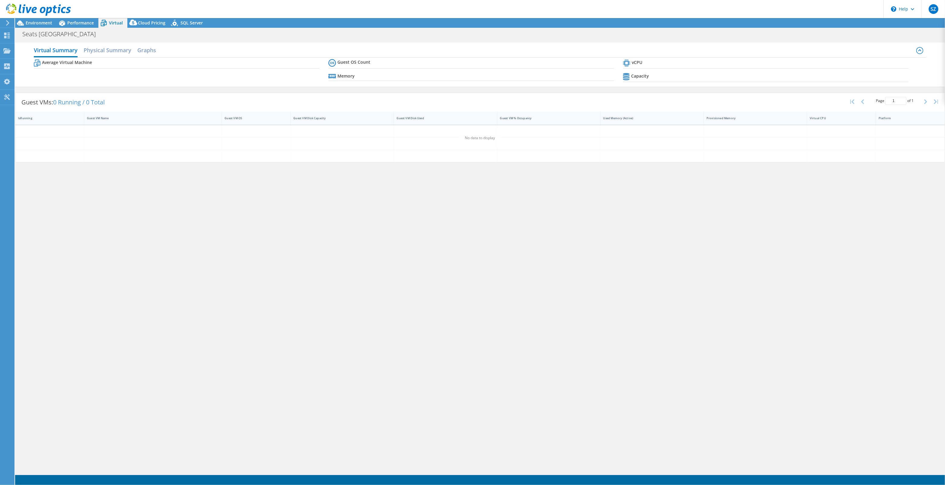
select select "USD"
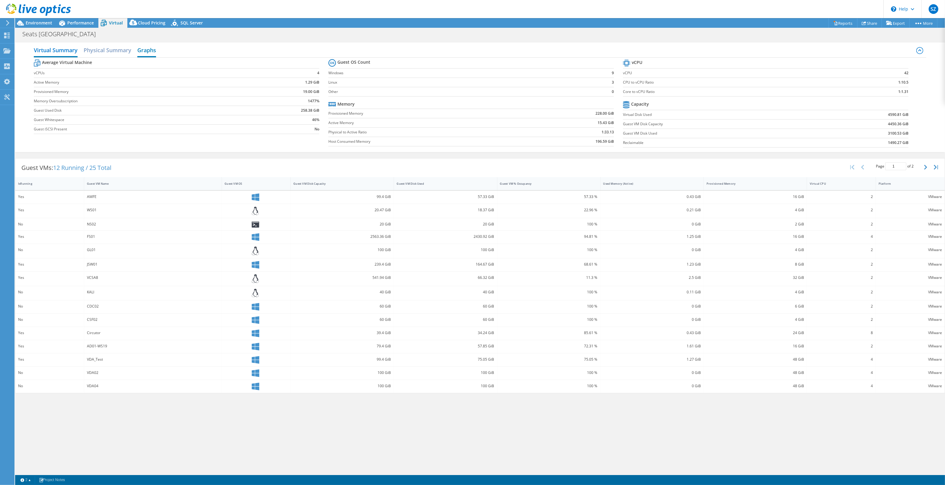
click at [144, 47] on h2 "Graphs" at bounding box center [146, 50] width 19 height 13
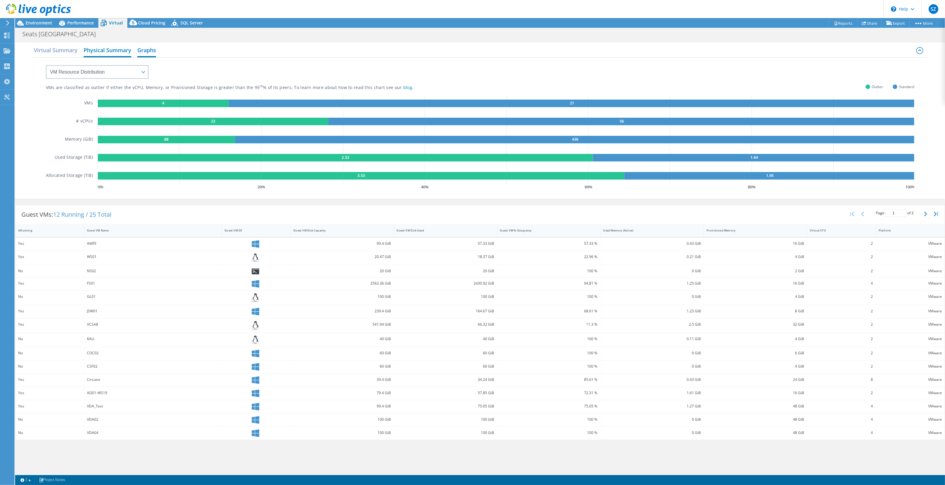
click at [119, 49] on h2 "Physical Summary" at bounding box center [108, 50] width 48 height 13
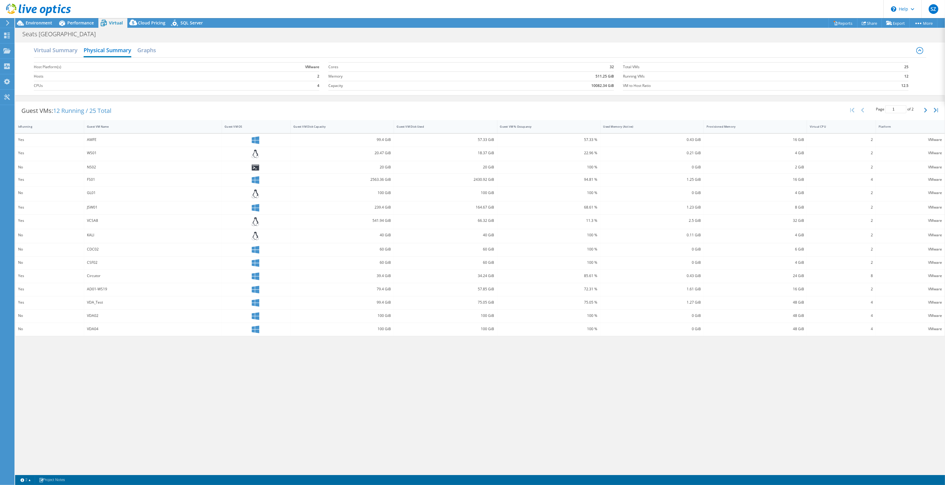
click at [205, 107] on div "Guest VMs: 12 Running / 25 Total Page 1 of 2 5 rows 10 rows 20 rows 25 rows 50 …" at bounding box center [479, 110] width 929 height 19
drag, startPoint x: 206, startPoint y: 109, endPoint x: 241, endPoint y: 125, distance: 38.9
click at [207, 109] on div "Guest VMs: 12 Running / 25 Total Page 1 of 2 5 rows 10 rows 20 rows 25 rows 50 …" at bounding box center [479, 110] width 929 height 19
drag, startPoint x: 8, startPoint y: 124, endPoint x: 12, endPoint y: 126, distance: 4.8
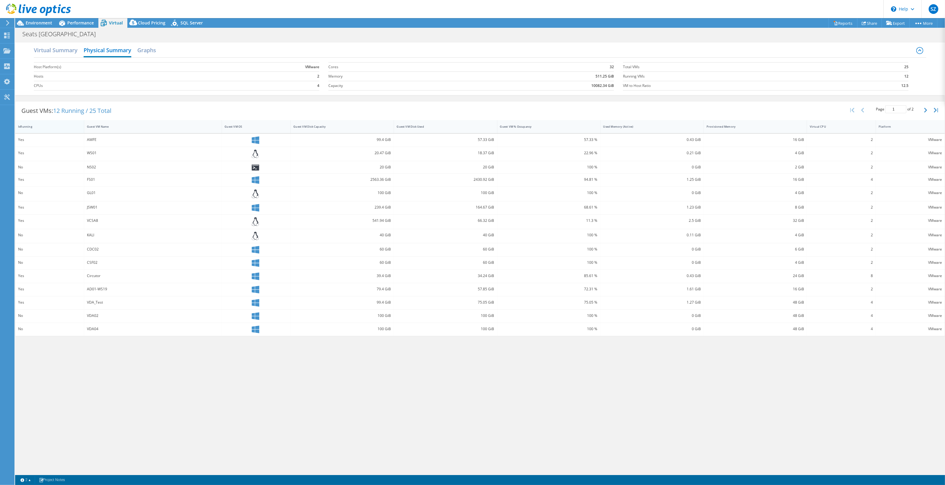
drag, startPoint x: 12, startPoint y: 126, endPoint x: 21, endPoint y: 127, distance: 8.9
click at [21, 127] on div "IsRunning" at bounding box center [46, 127] width 56 height 4
click at [22, 127] on div "IsRunning" at bounding box center [46, 127] width 56 height 4
drag, startPoint x: 553, startPoint y: 129, endPoint x: 496, endPoint y: 129, distance: 57.3
click at [496, 129] on div "IsRunning Guest VM Name Guest VM OS Guest VM Disk Capacity Guest VM Disk Used G…" at bounding box center [479, 126] width 929 height 13
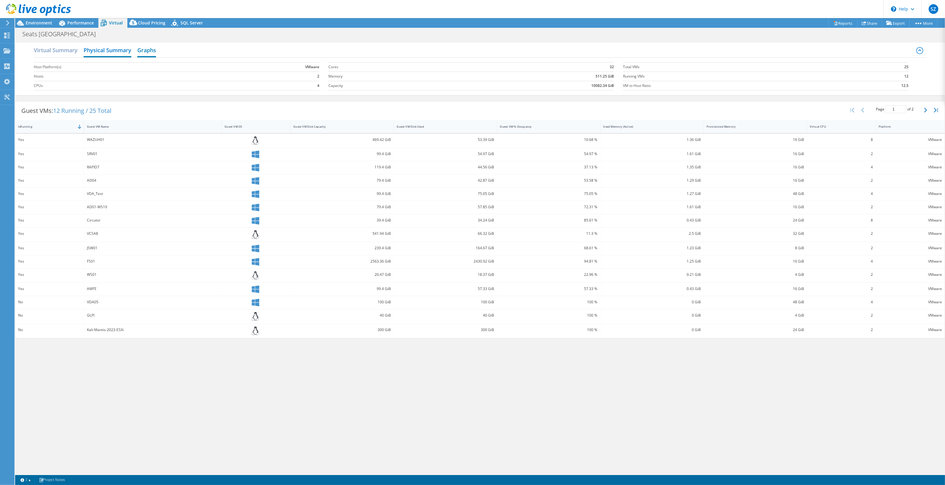
click at [150, 46] on h2 "Graphs" at bounding box center [146, 50] width 19 height 13
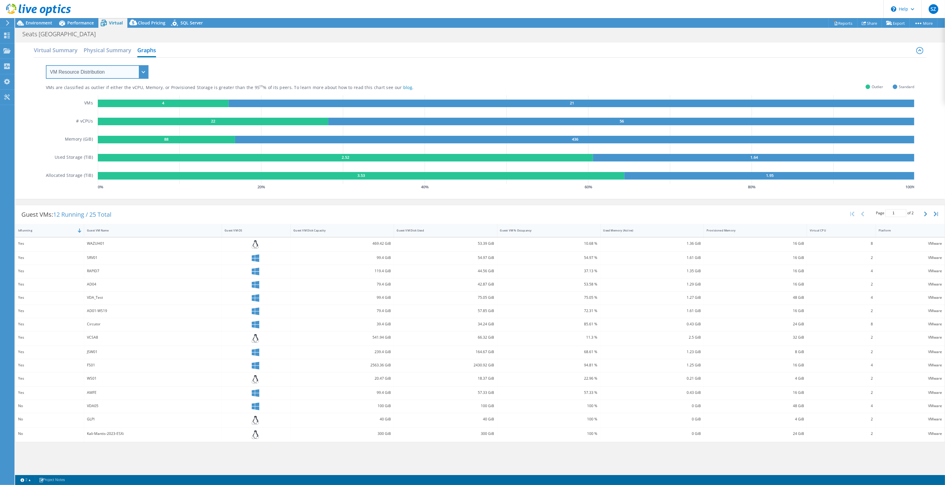
click at [131, 74] on select "VM Resource Distribution Provisioning Contrast Over Provisioning" at bounding box center [97, 72] width 103 height 14
click at [62, 244] on div "Yes" at bounding box center [49, 243] width 63 height 7
click at [62, 245] on div "Yes" at bounding box center [49, 243] width 63 height 7
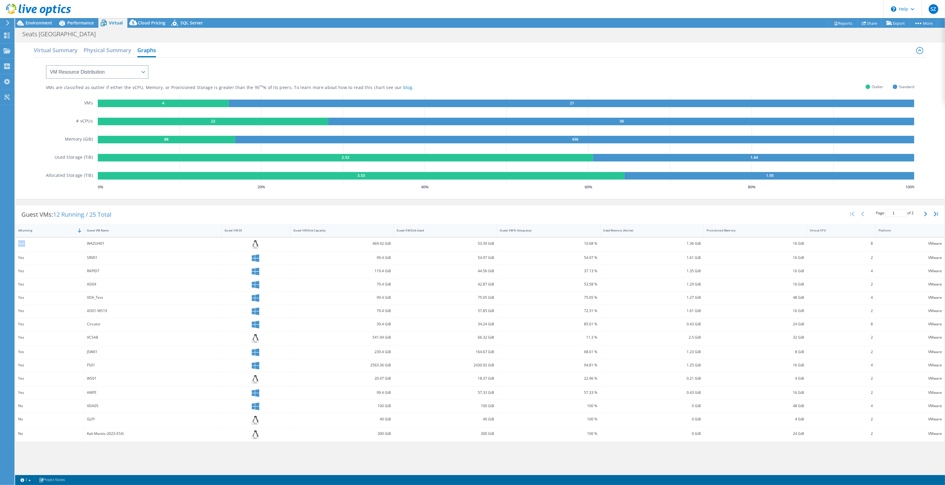
copy div "Yes"
click at [101, 212] on span "12 Running / 25 Total" at bounding box center [82, 214] width 58 height 8
drag, startPoint x: 101, startPoint y: 212, endPoint x: 212, endPoint y: 206, distance: 111.8
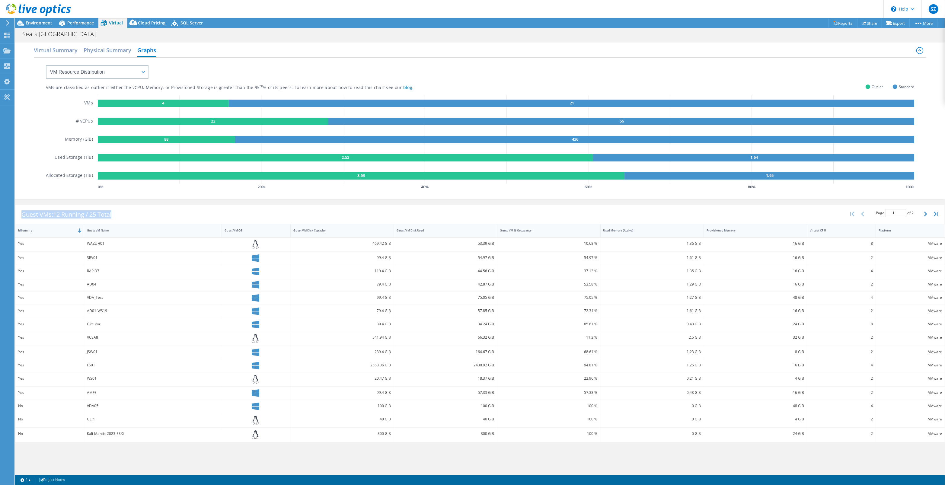
click at [212, 206] on div "Guest VMs: 12 Running / 25 Total Page 1 of 2 5 rows 10 rows 20 rows 25 rows 50 …" at bounding box center [479, 214] width 929 height 19
click at [123, 75] on select "VM Resource Distribution Provisioning Contrast Over Provisioning" at bounding box center [97, 72] width 103 height 14
select select "Over Provisioning"
click at [46, 65] on select "VM Resource Distribution Provisioning Contrast Over Provisioning" at bounding box center [97, 72] width 103 height 14
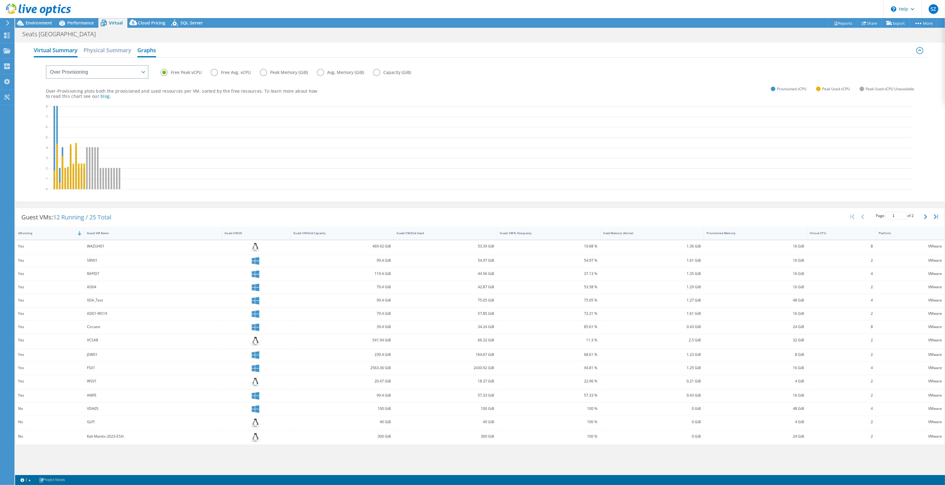
click at [57, 49] on h2 "Virtual Summary" at bounding box center [56, 50] width 44 height 13
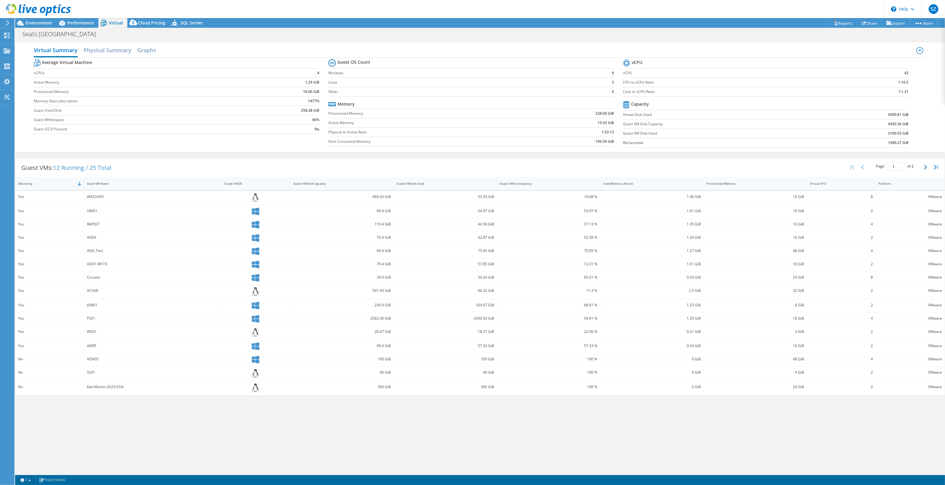
click at [362, 34] on div "Seats [GEOGRAPHIC_DATA] Print" at bounding box center [480, 33] width 930 height 11
click at [553, 6] on header "SZ End User [PERSON_NAME] [PERSON_NAME][EMAIL_ADDRESS][PERSON_NAME][DOMAIN_NAME…" at bounding box center [472, 9] width 945 height 18
click at [144, 49] on h2 "Graphs" at bounding box center [146, 50] width 19 height 13
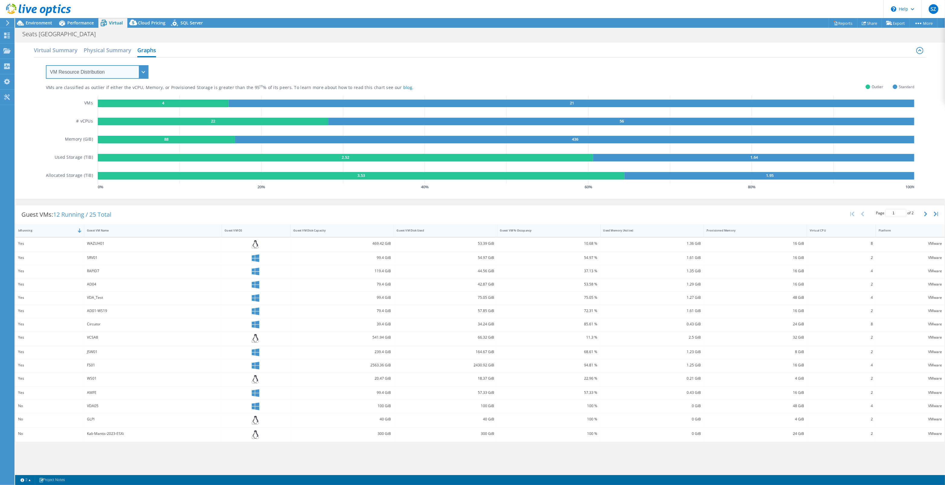
click at [114, 66] on select "VM Resource Distribution Provisioning Contrast Over Provisioning" at bounding box center [97, 72] width 103 height 14
select select "Over Provisioning"
click at [46, 65] on select "VM Resource Distribution Provisioning Contrast Over Provisioning" at bounding box center [97, 72] width 103 height 14
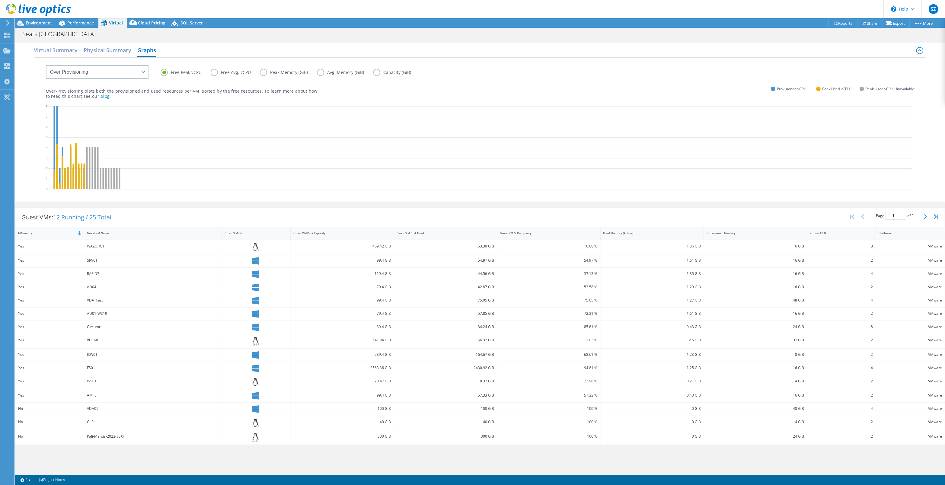
click at [280, 74] on label "Peak Memory (GiB)" at bounding box center [288, 72] width 57 height 7
click at [0, 0] on input "Peak Memory (GiB)" at bounding box center [0, 0] width 0 height 0
click at [282, 70] on label "Peak Memory (GiB)" at bounding box center [288, 72] width 57 height 7
click at [0, 0] on input "Peak Memory (GiB)" at bounding box center [0, 0] width 0 height 0
click at [638, 212] on div "Guest VMs: 12 Running / 25 Total Page 1 of 2 5 rows 10 rows 20 rows 25 rows 50 …" at bounding box center [479, 217] width 929 height 19
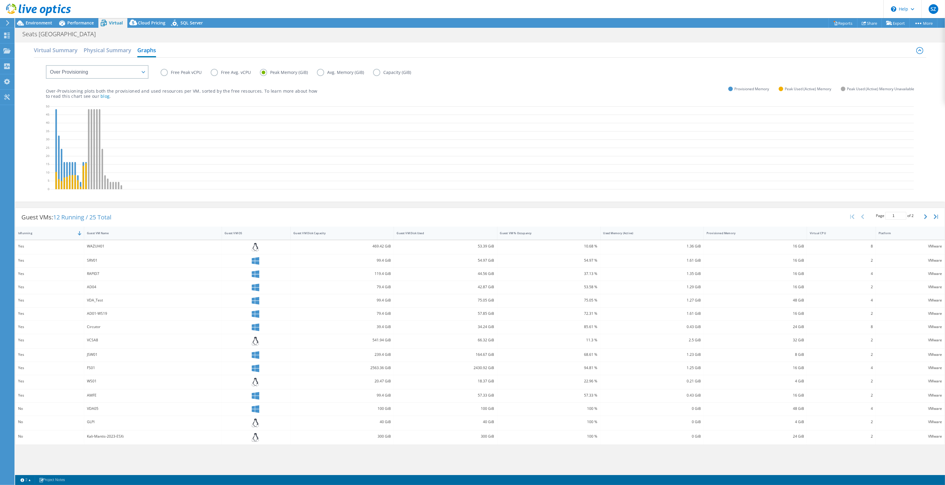
click at [86, 9] on header "SZ End User [PERSON_NAME] [PERSON_NAME][EMAIL_ADDRESS][PERSON_NAME][DOMAIN_NAME…" at bounding box center [472, 9] width 945 height 18
